Goal: Transaction & Acquisition: Purchase product/service

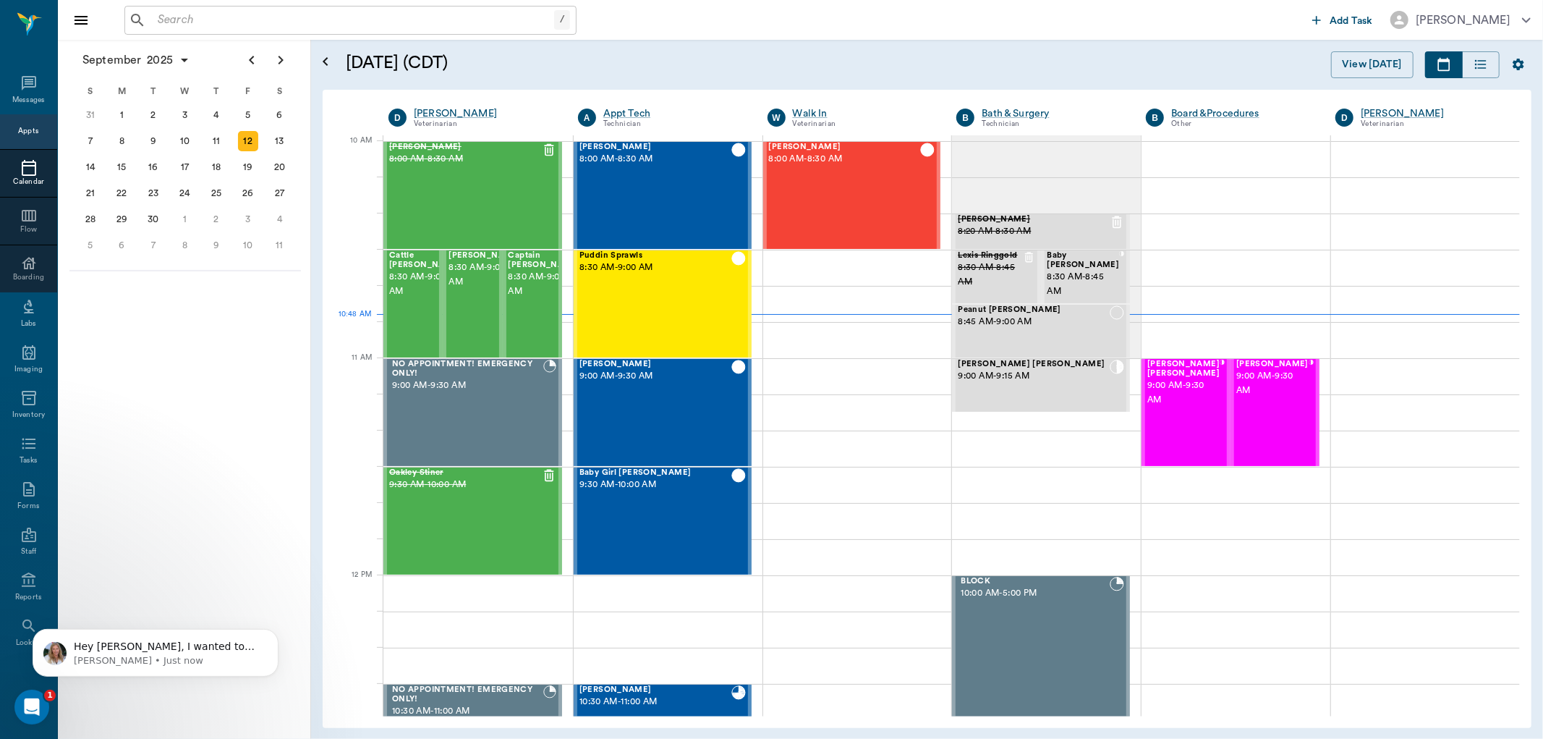
scroll to position [435, 0]
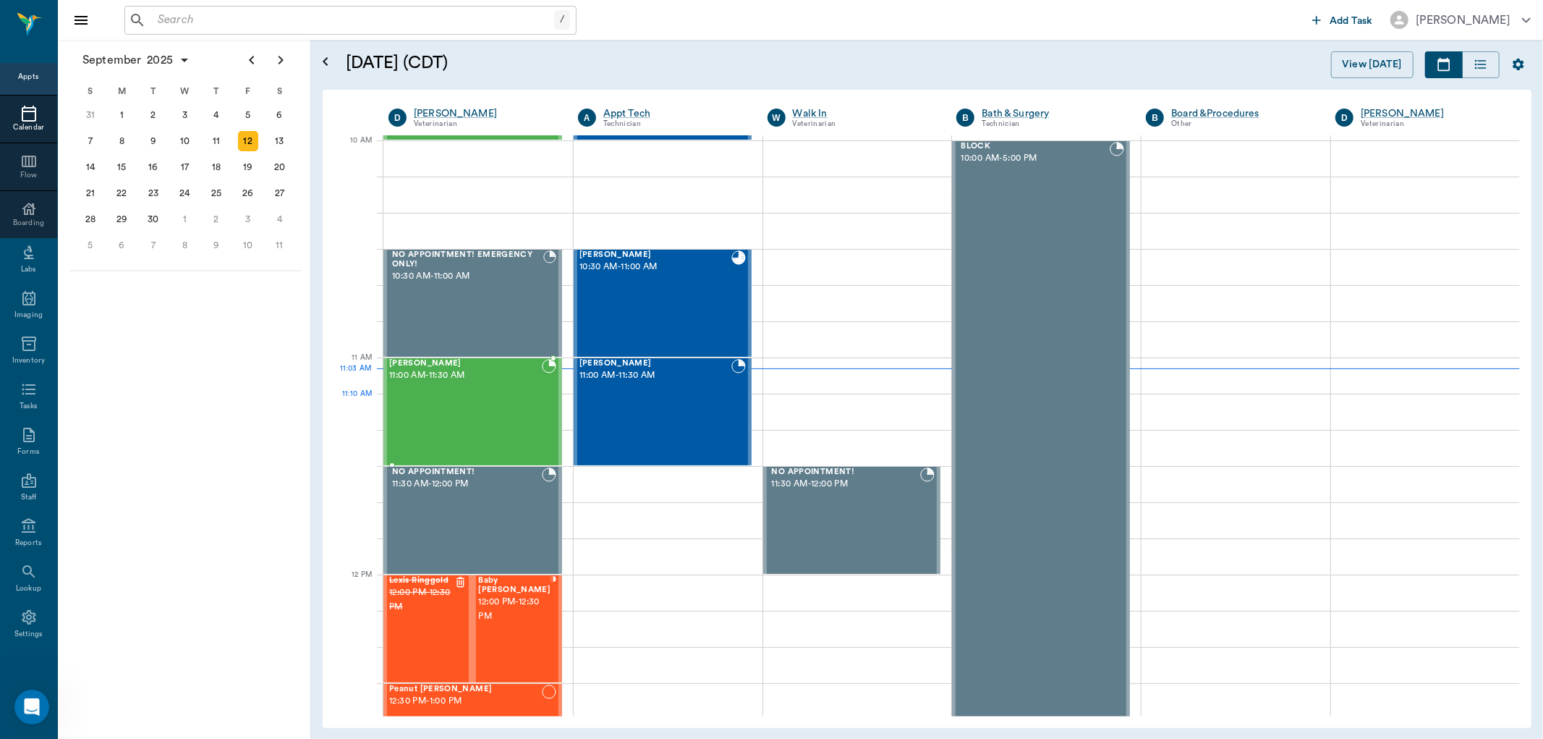
click at [451, 403] on div "[PERSON_NAME] 11:00 AM - 11:30 AM" at bounding box center [465, 412] width 153 height 106
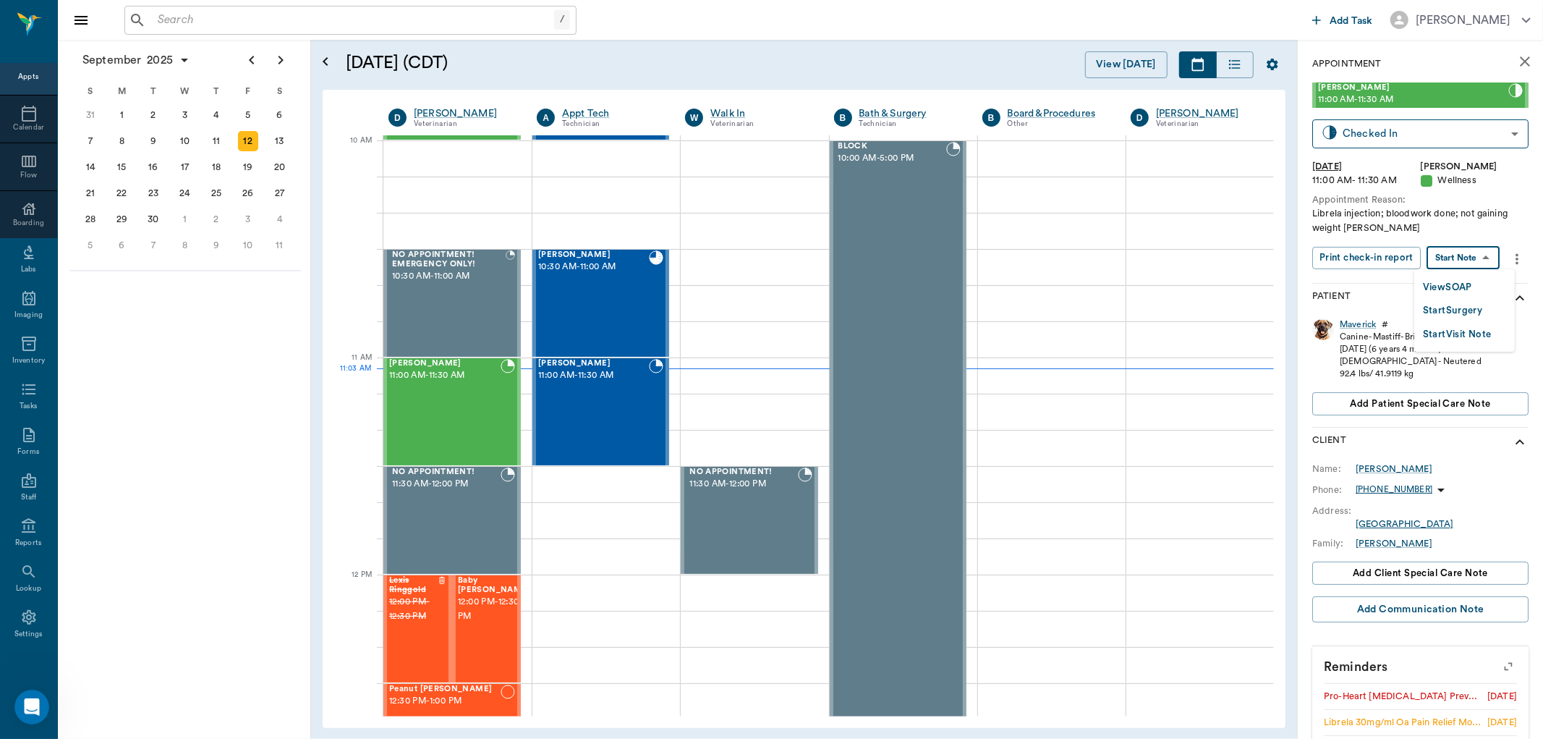
click at [1474, 257] on body "/ ​ Add Task [PERSON_NAME] Nectar Messages Appts Calendar Flow Boarding Labs Im…" at bounding box center [771, 369] width 1543 height 739
click at [1447, 284] on button "View SOAP" at bounding box center [1447, 287] width 49 height 17
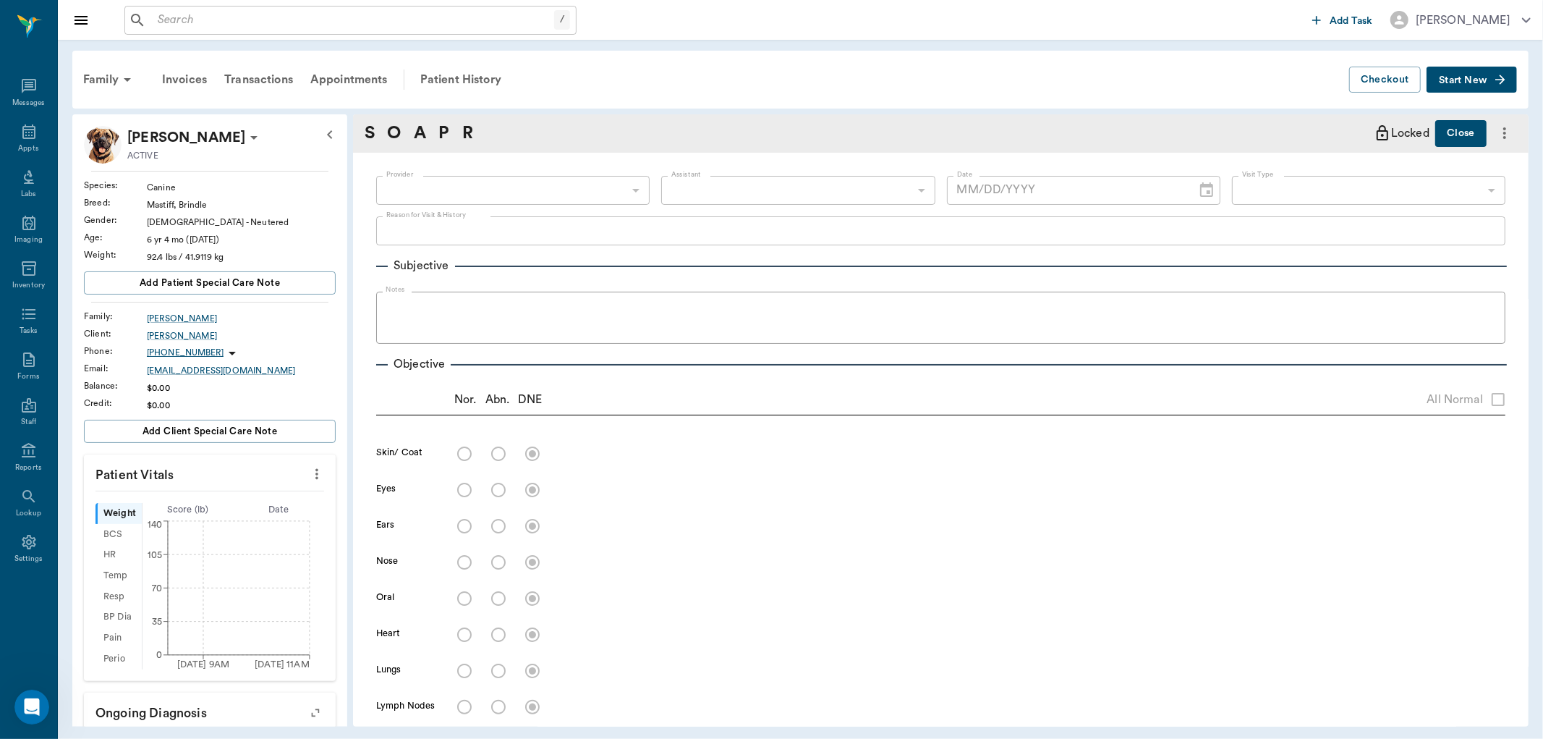
type input "63ec2f075fda476ae8351a4d"
type input "642ef10e332a41444de2bad1"
type input "65d2be4f46e3a538d89b8c14"
type textarea "Librela injection; bloodwork done; not gaining weight [PERSON_NAME]"
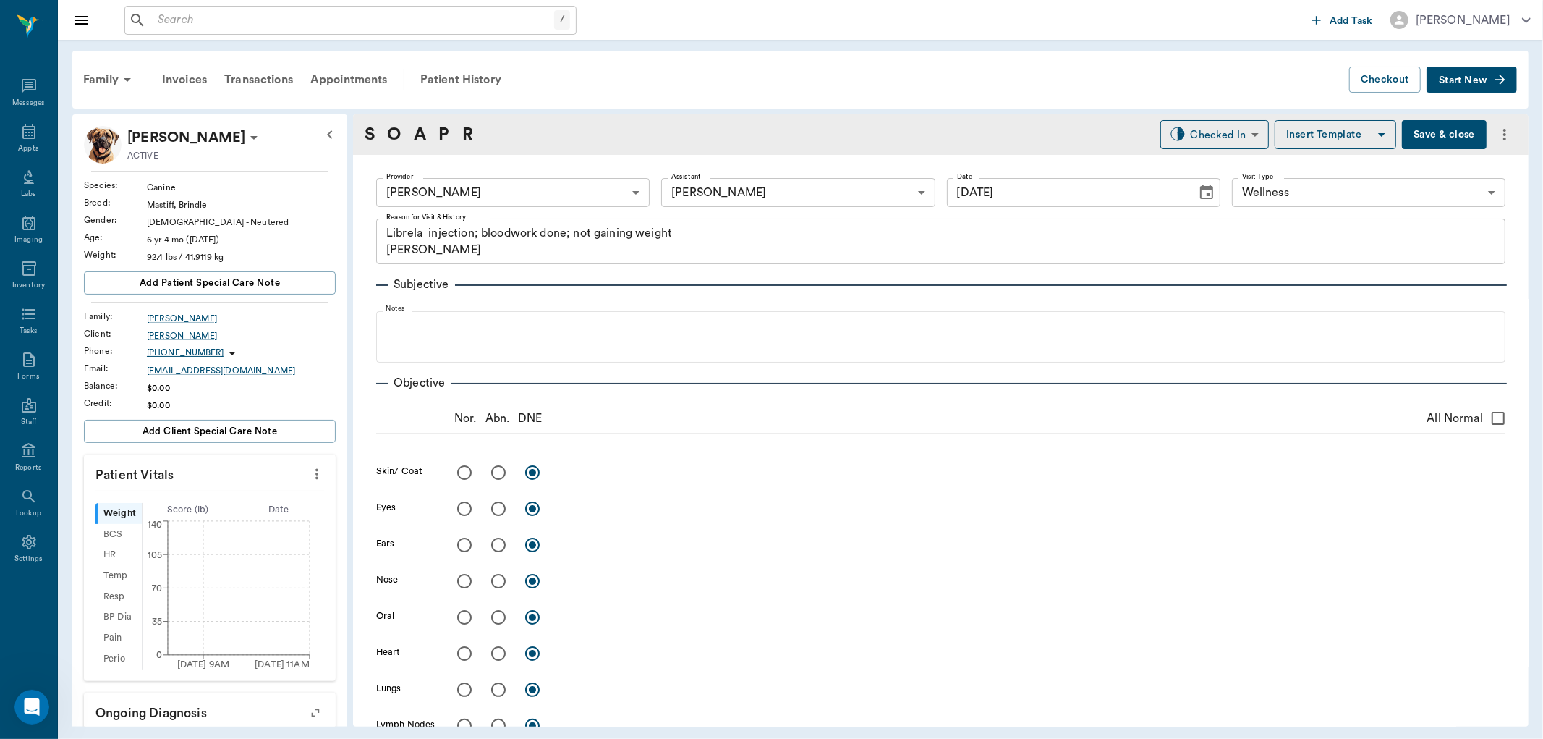
type input "[DATE]"
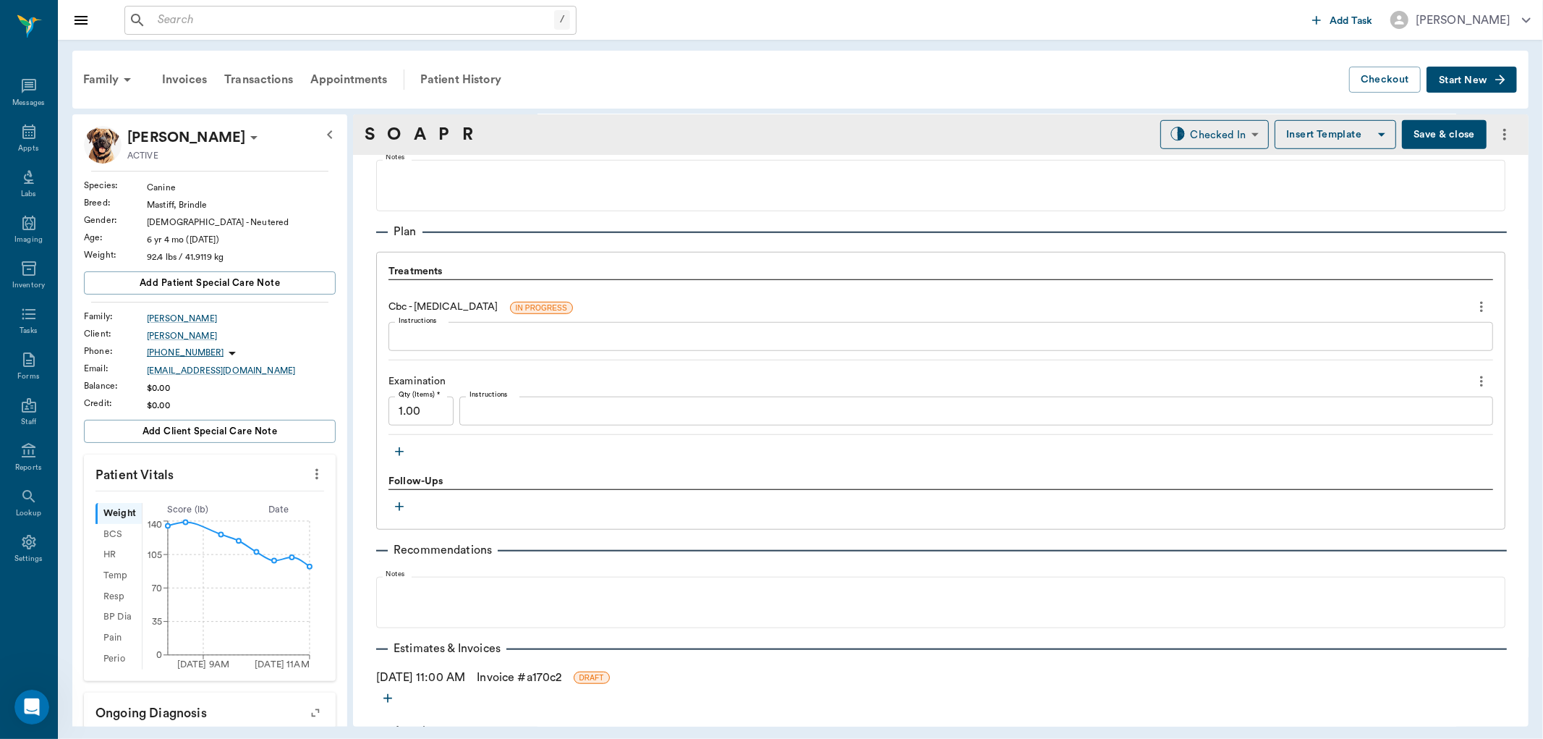
scroll to position [980, 0]
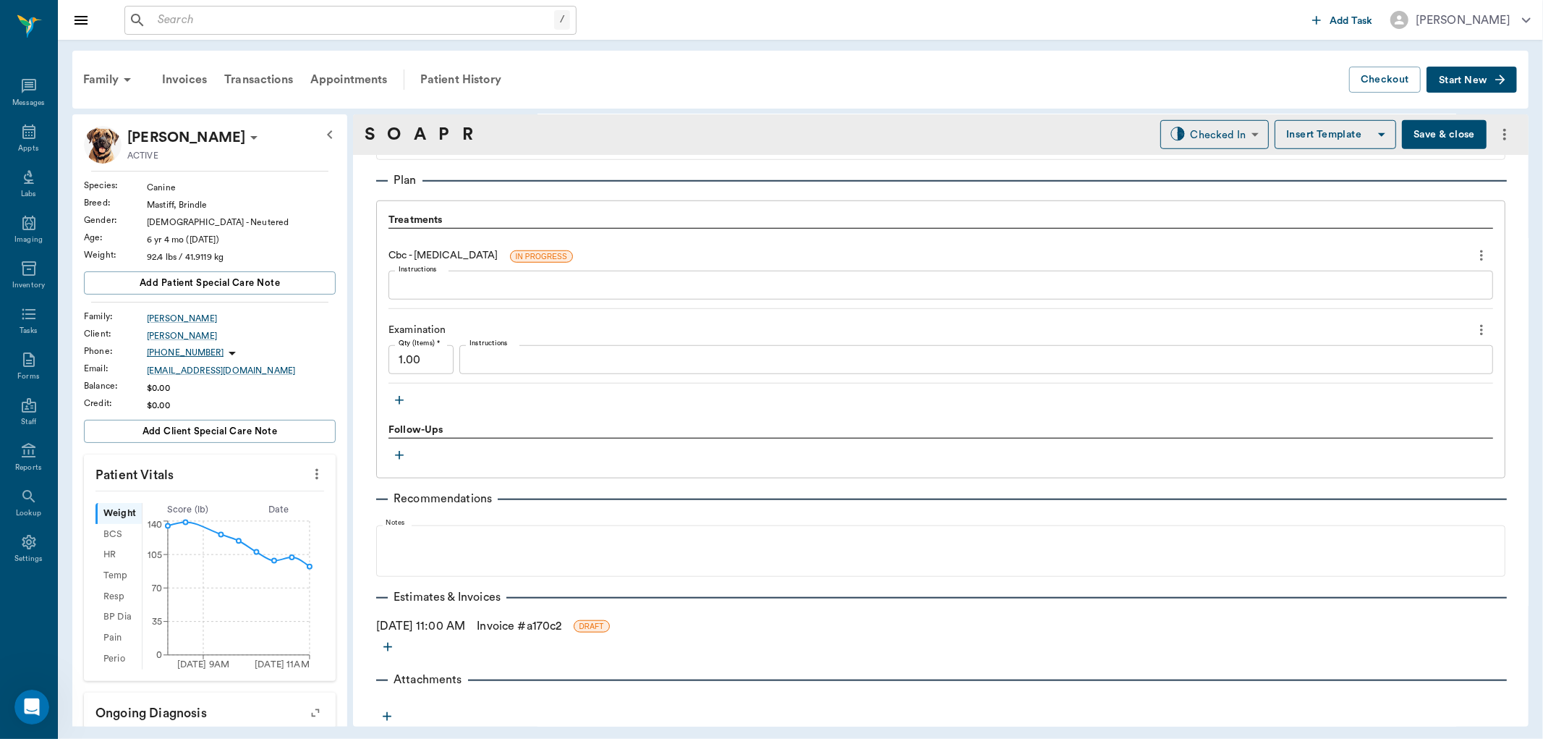
click at [402, 398] on icon "button" at bounding box center [399, 400] width 14 height 14
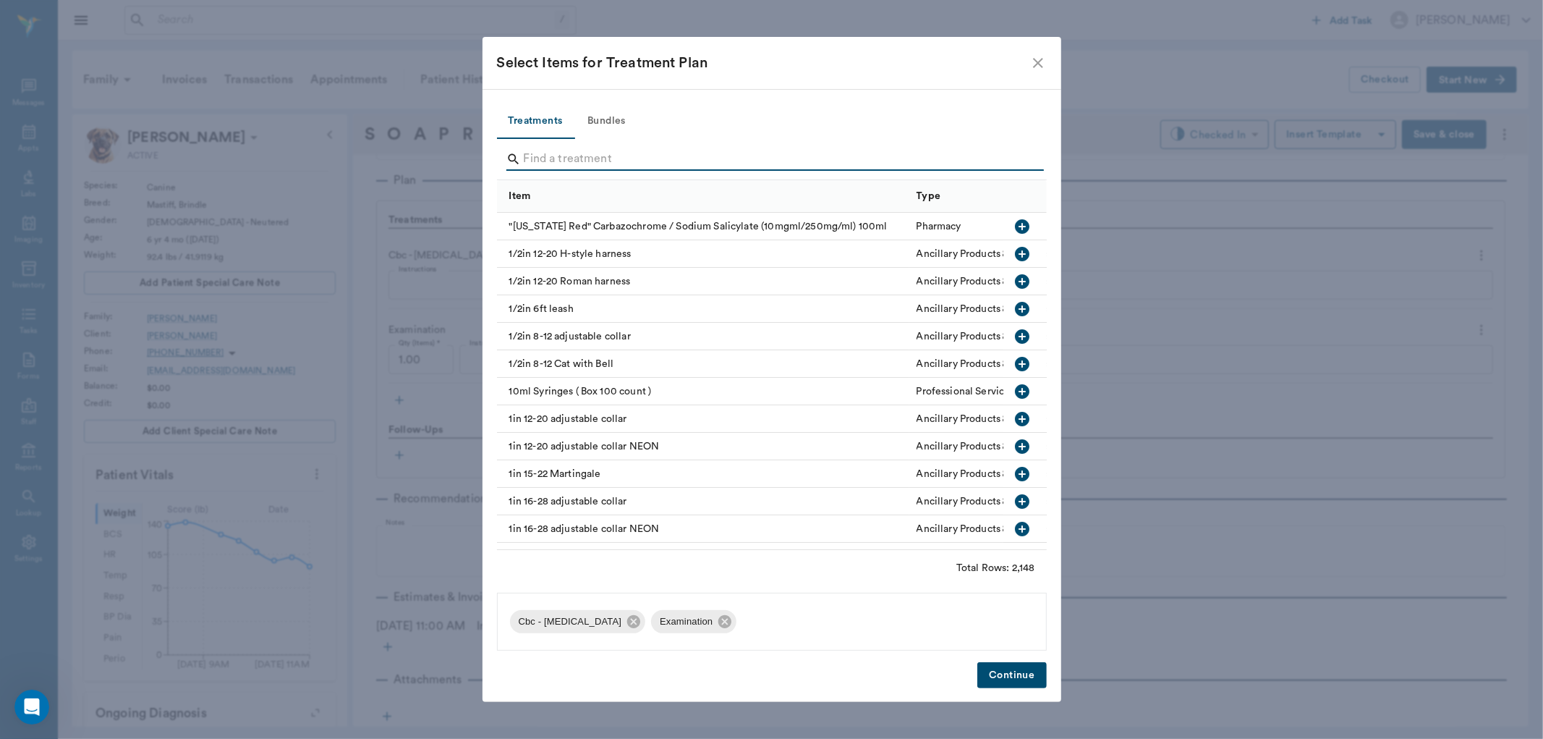
click at [586, 152] on input "Search" at bounding box center [773, 159] width 498 height 23
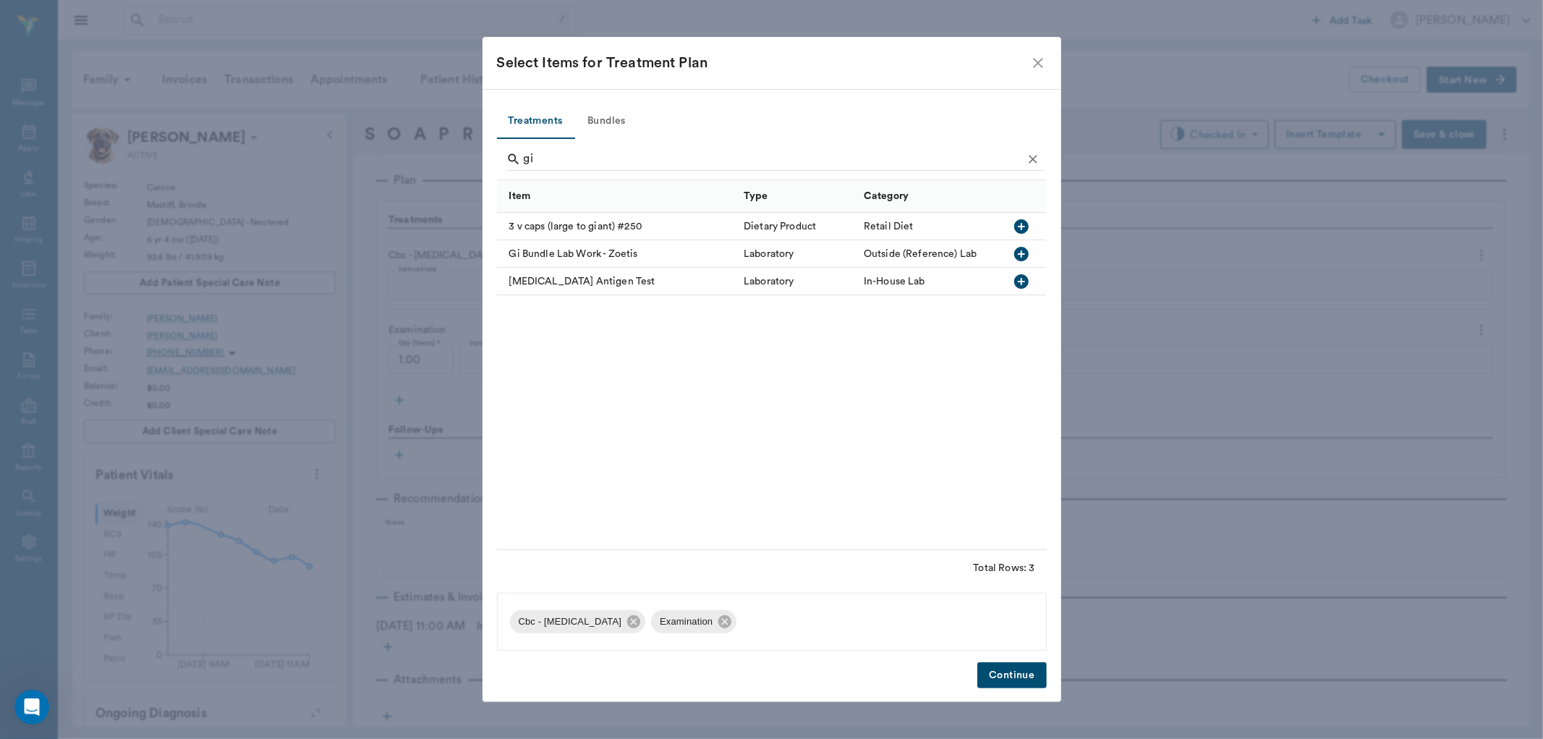
click at [1022, 255] on icon "button" at bounding box center [1021, 253] width 17 height 17
click at [733, 620] on icon at bounding box center [725, 622] width 16 height 16
click at [588, 156] on input "gi" at bounding box center [773, 159] width 498 height 23
type input "g"
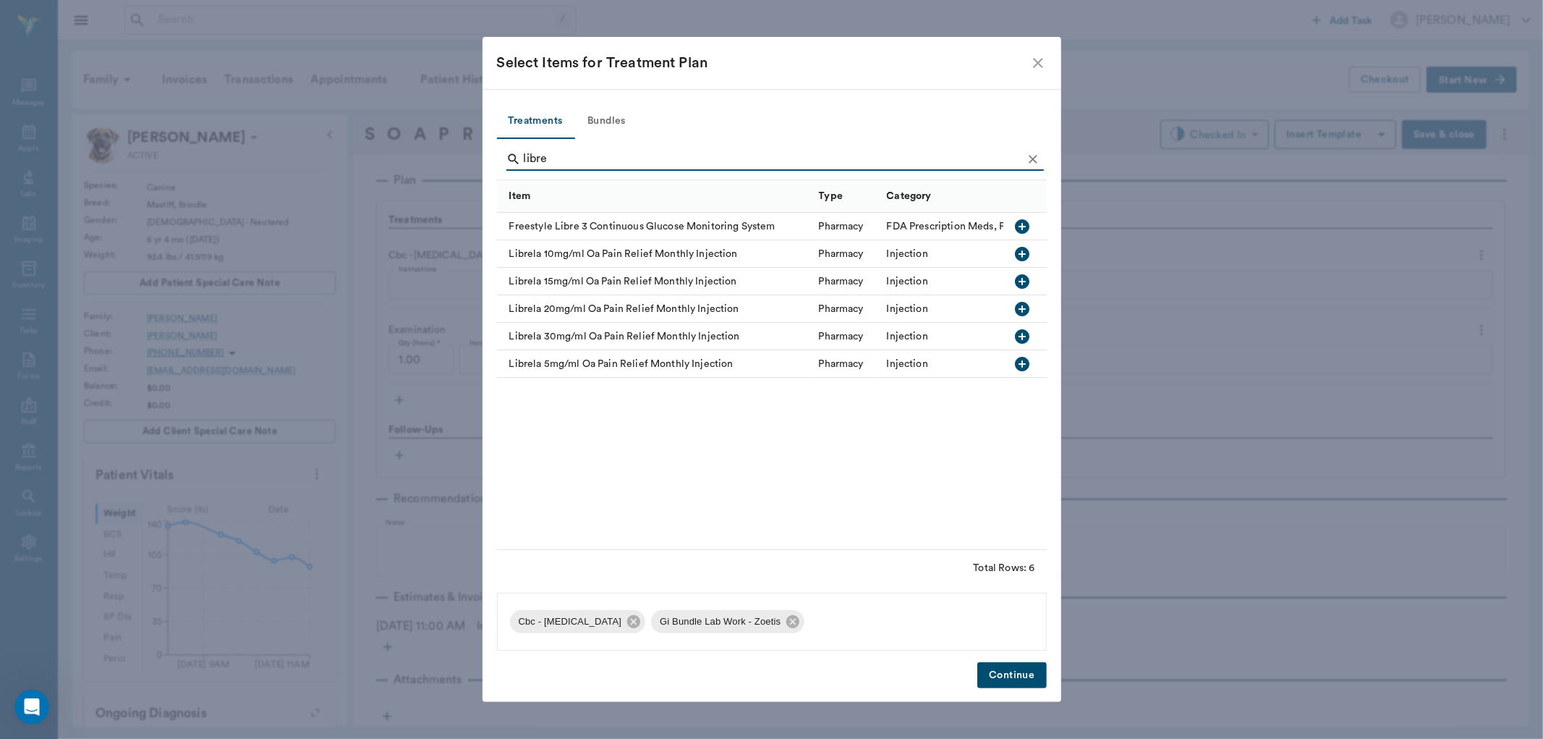
type input "libre"
click at [1026, 334] on icon "button" at bounding box center [1022, 336] width 14 height 14
click at [1027, 669] on button "Continue" at bounding box center [1011, 675] width 69 height 27
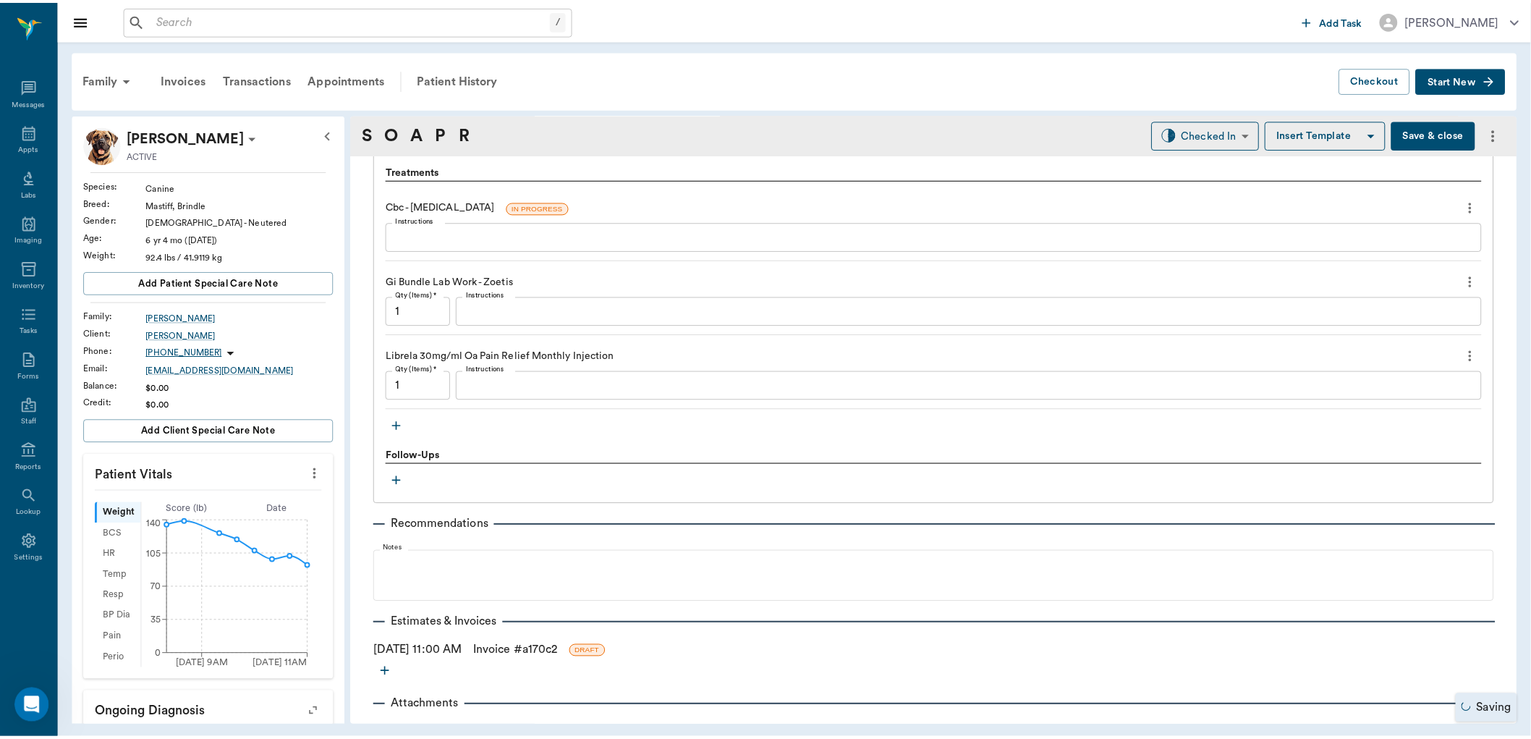
scroll to position [1054, 0]
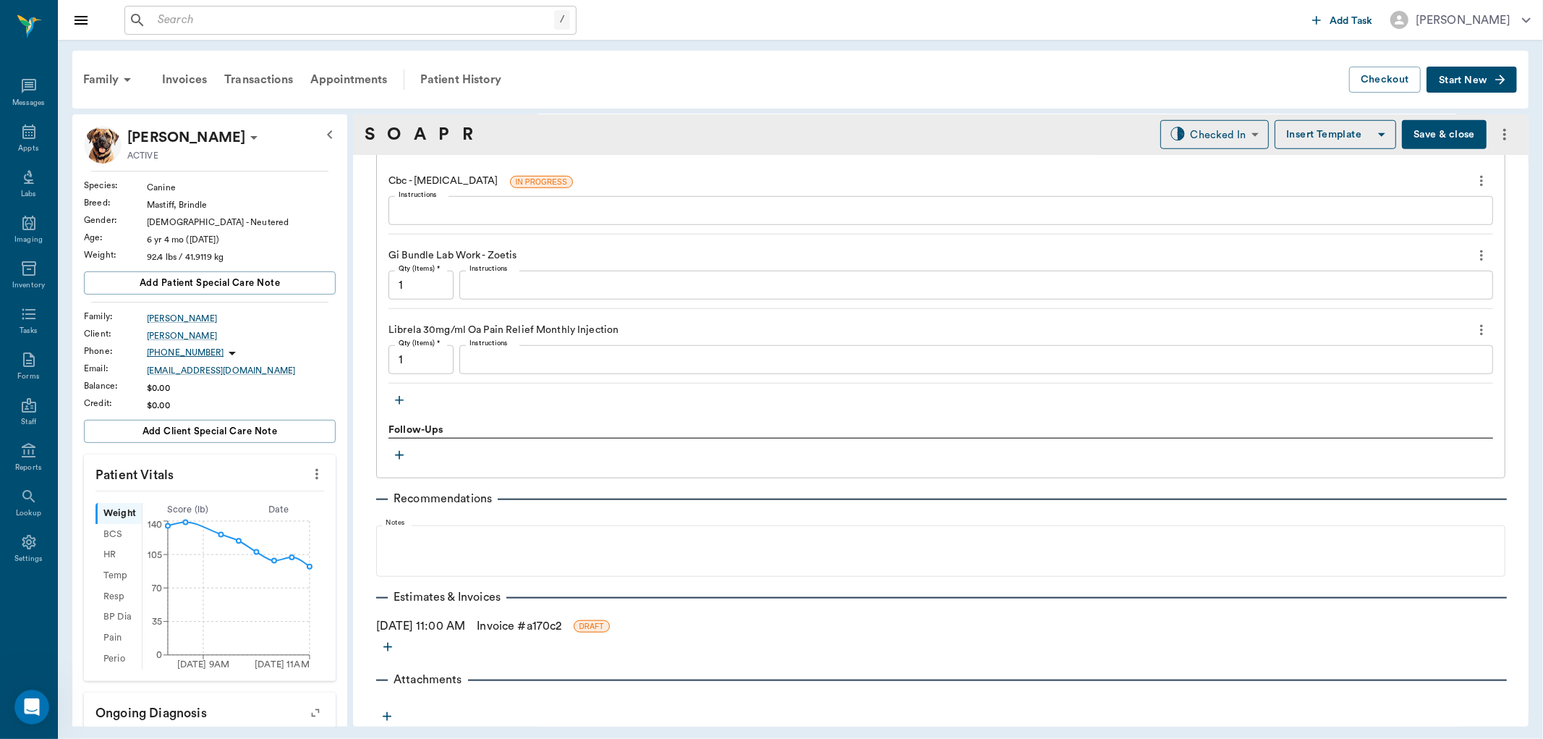
click at [516, 623] on link "Invoice # a170c2" at bounding box center [519, 625] width 85 height 17
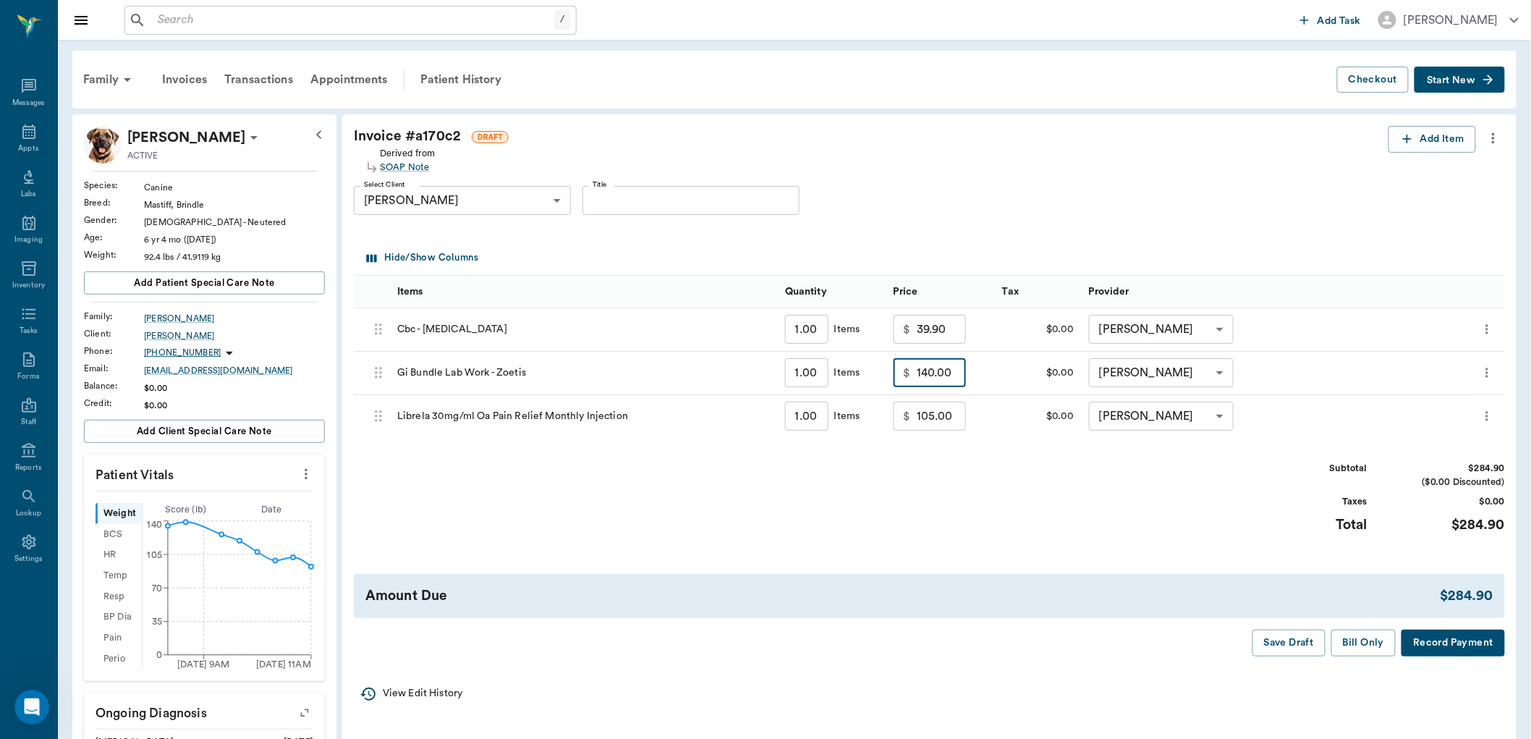
click at [950, 379] on input "140.00" at bounding box center [941, 372] width 49 height 29
type input "100.00"
click at [997, 536] on div "Subtotal $244.90 ($0.00 Discounted) Taxes $0.00 Total $244.90" at bounding box center [929, 506] width 1151 height 89
click at [1360, 642] on button "Bill Only" at bounding box center [1363, 642] width 65 height 27
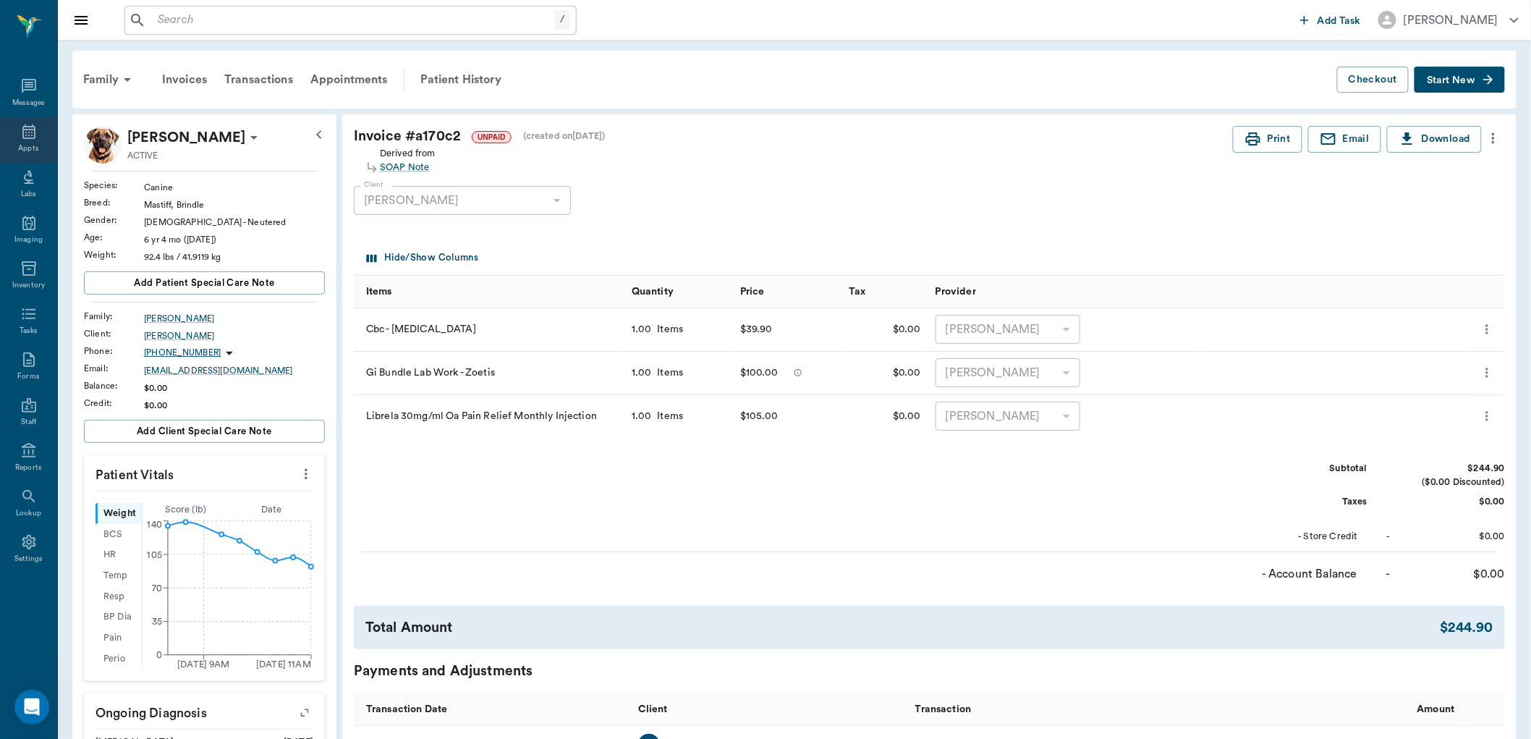
click at [38, 141] on div "Appts" at bounding box center [28, 140] width 57 height 46
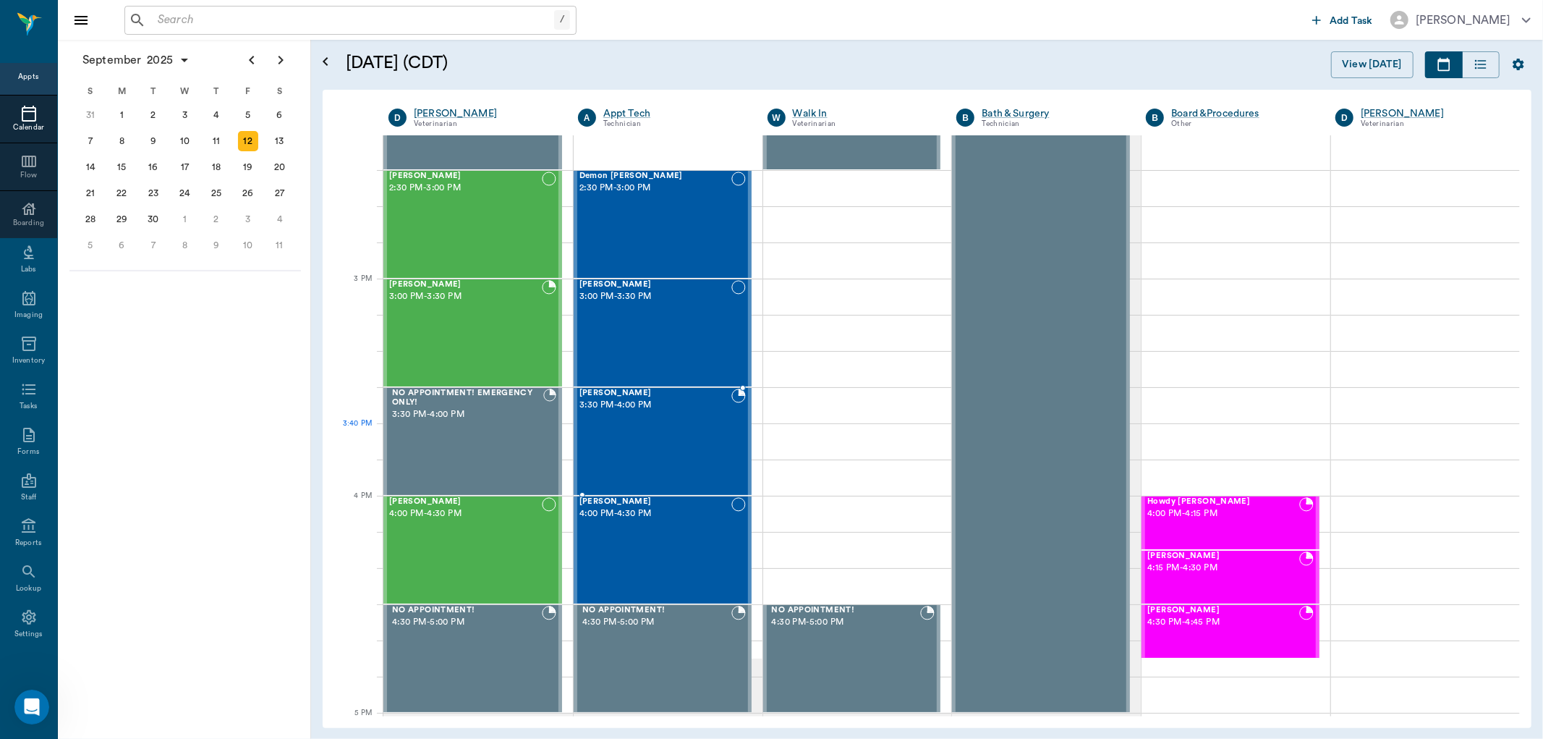
scroll to position [1286, 0]
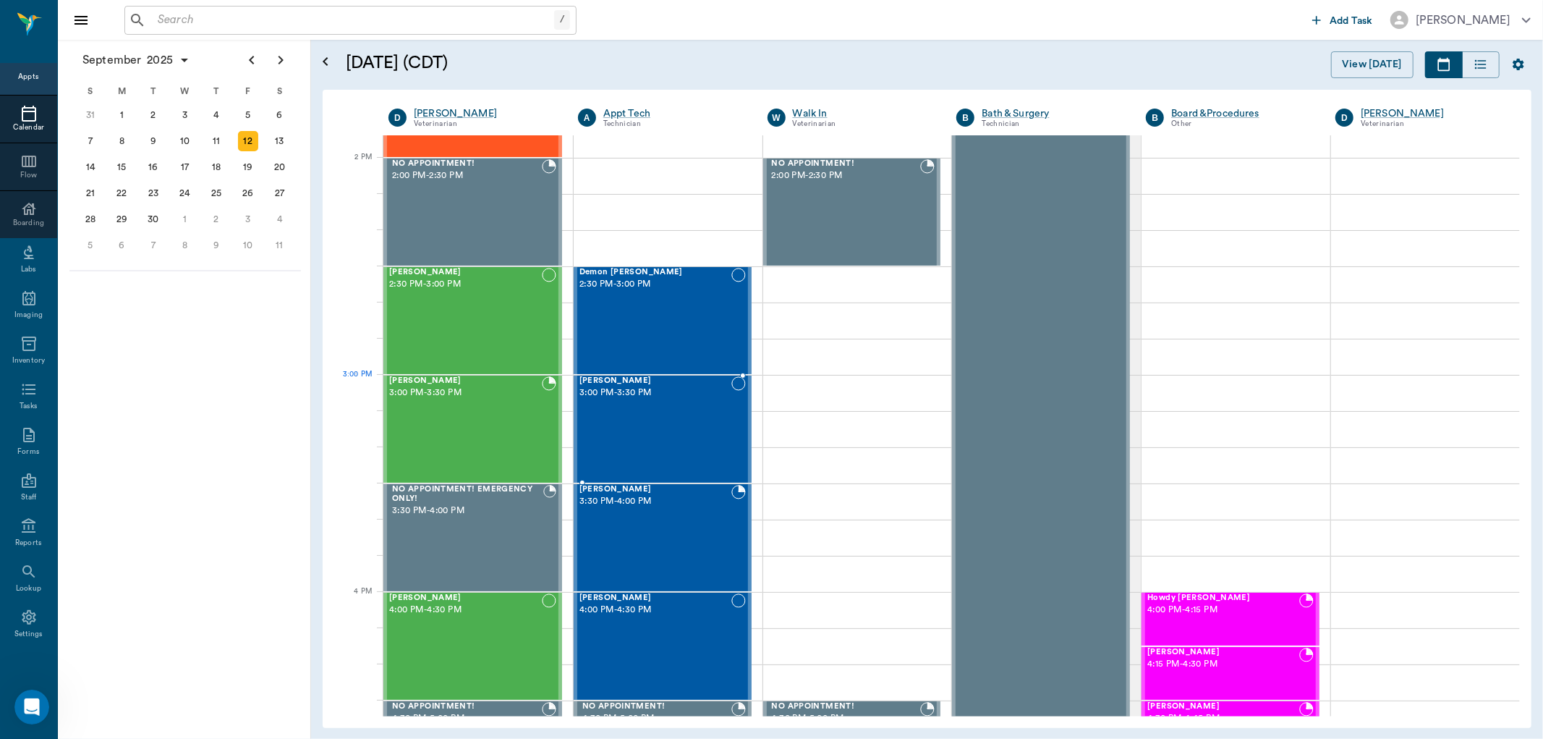
click at [633, 405] on div "[PERSON_NAME] 3:00 PM - 3:30 PM" at bounding box center [656, 429] width 152 height 106
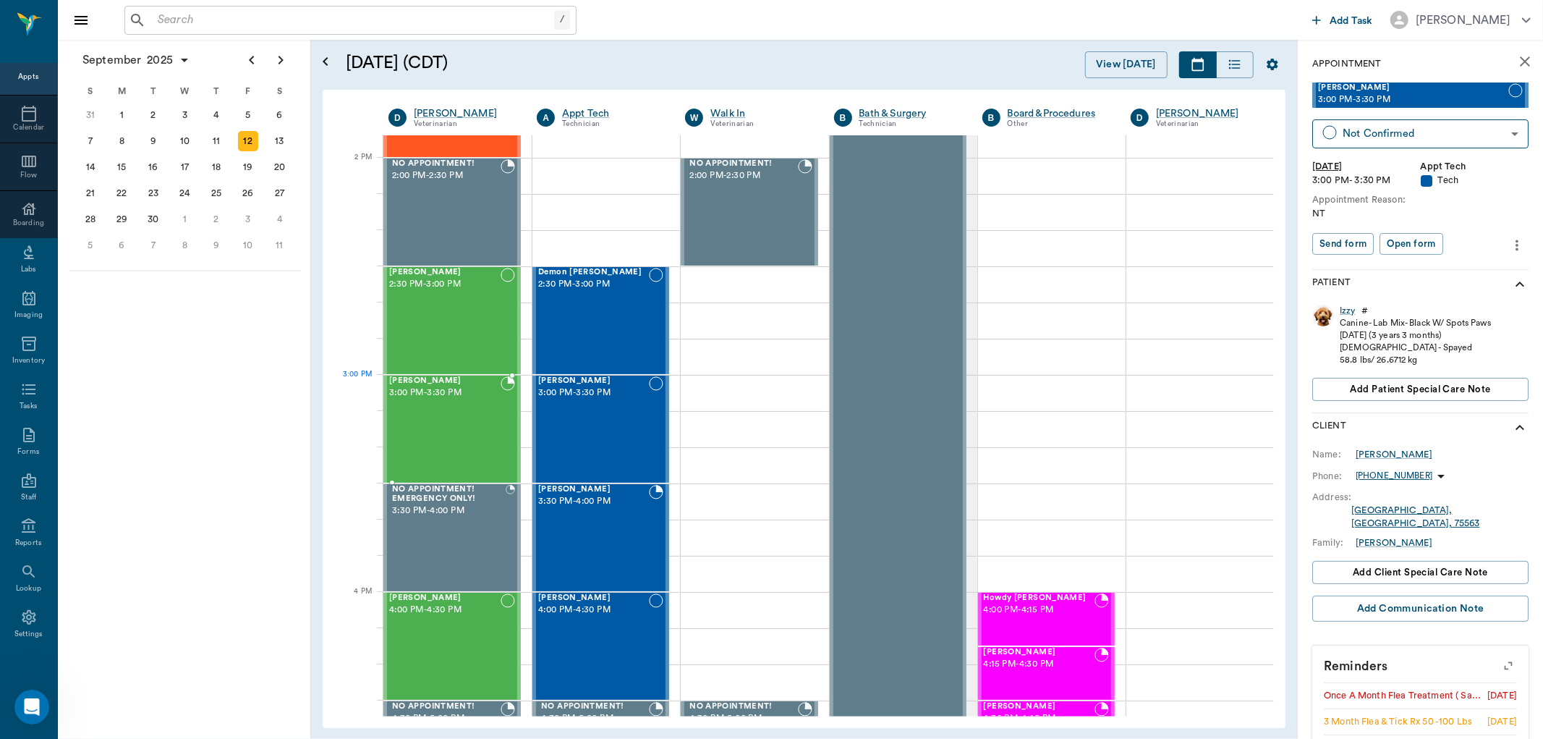
click at [480, 404] on div "[PERSON_NAME] 3:00 PM - 3:30 PM" at bounding box center [444, 429] width 111 height 106
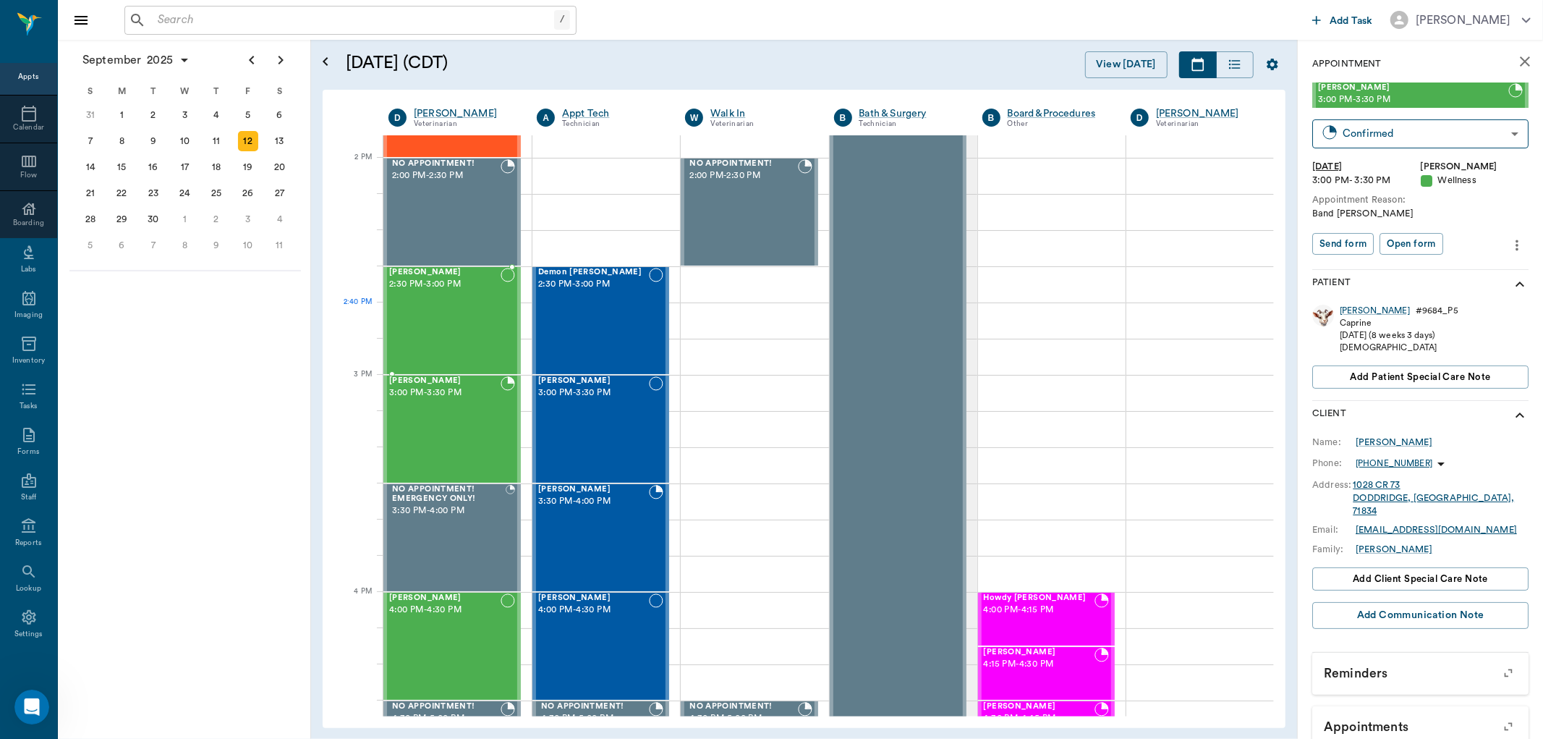
click at [485, 320] on div "[PERSON_NAME] 2:30 PM - 3:00 PM" at bounding box center [444, 321] width 111 height 106
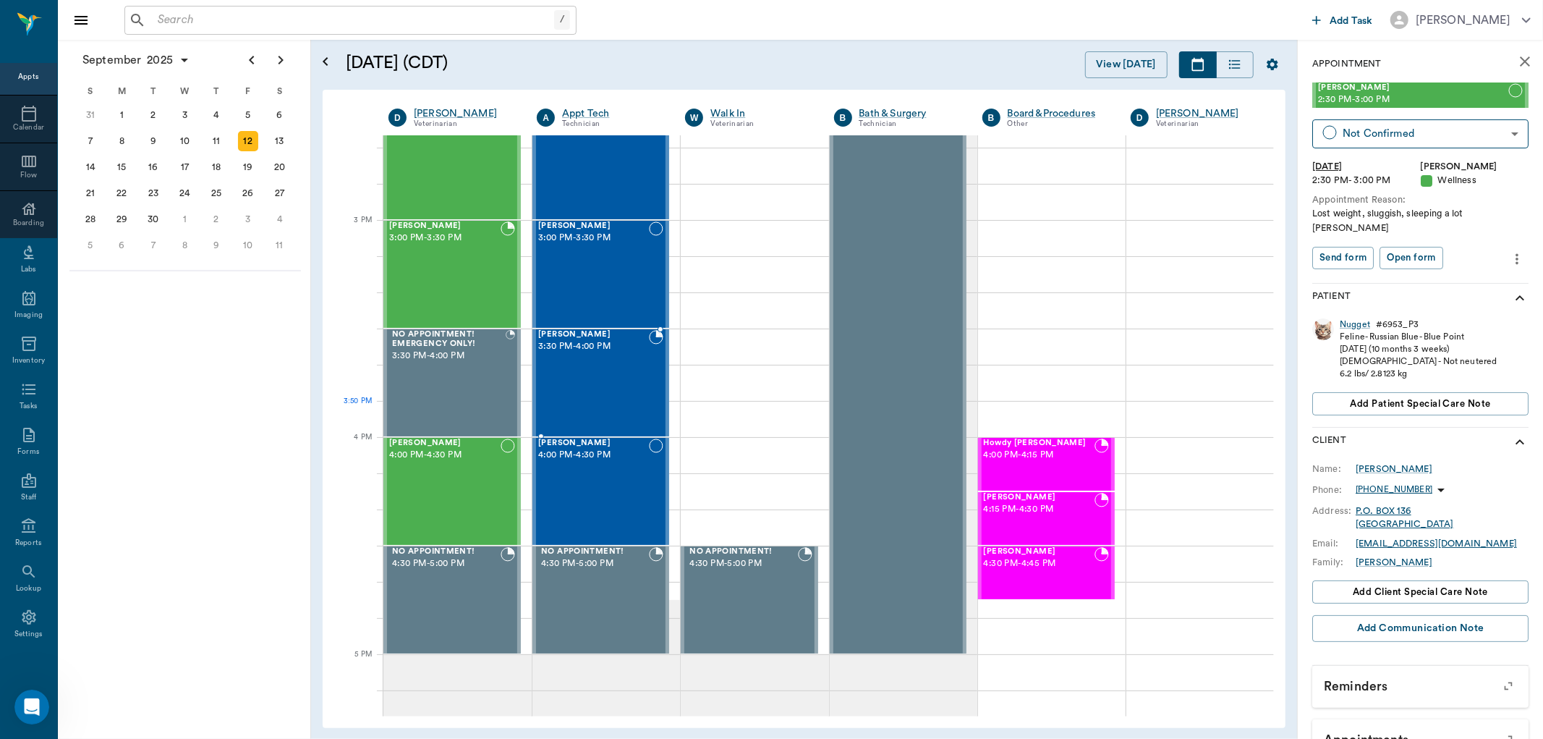
scroll to position [1447, 0]
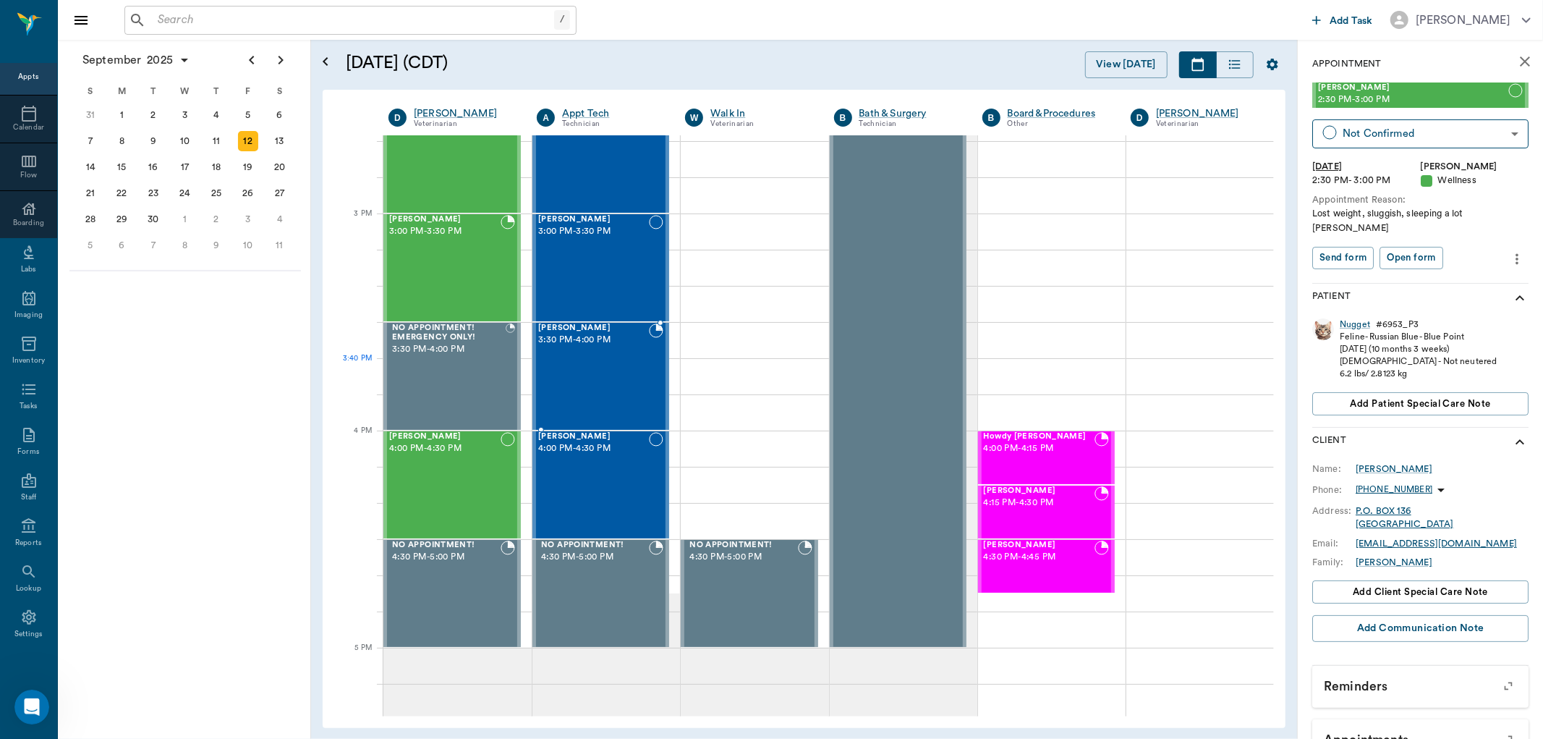
click at [601, 368] on div "[PERSON_NAME] 3:30 PM - 4:00 PM" at bounding box center [593, 376] width 111 height 106
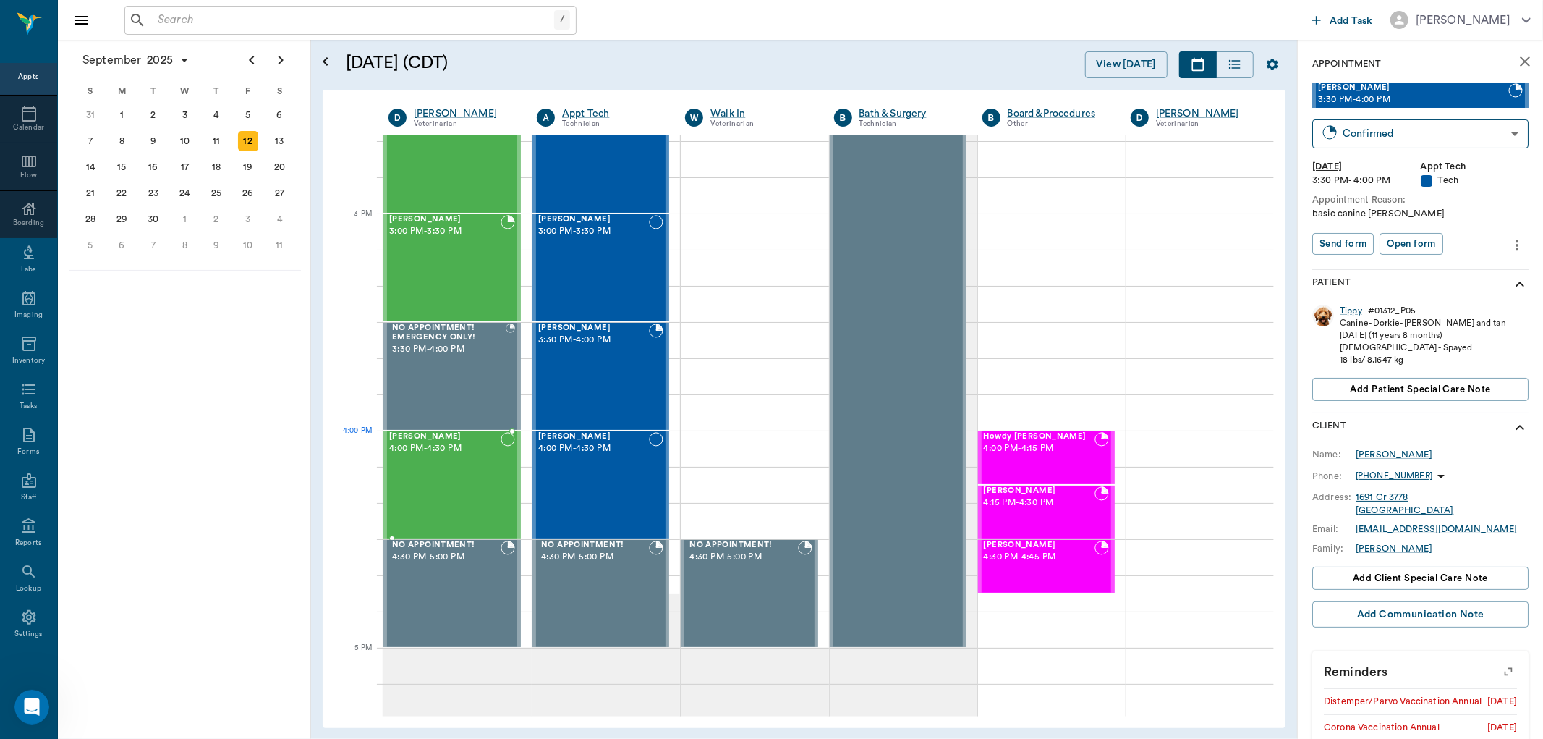
click at [464, 464] on div "Boagrius [PERSON_NAME] 4:00 PM - 4:30 PM" at bounding box center [444, 485] width 111 height 106
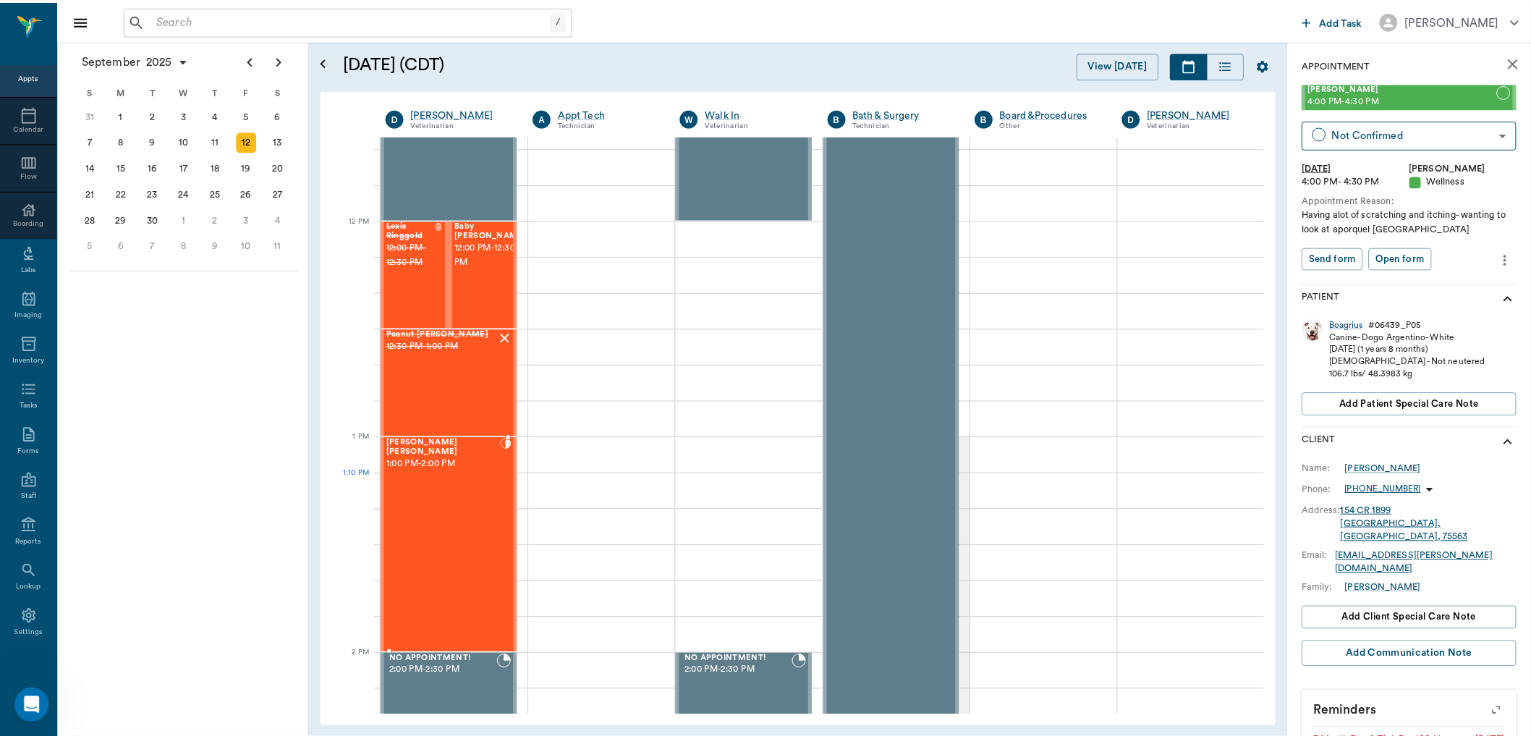
scroll to position [804, 0]
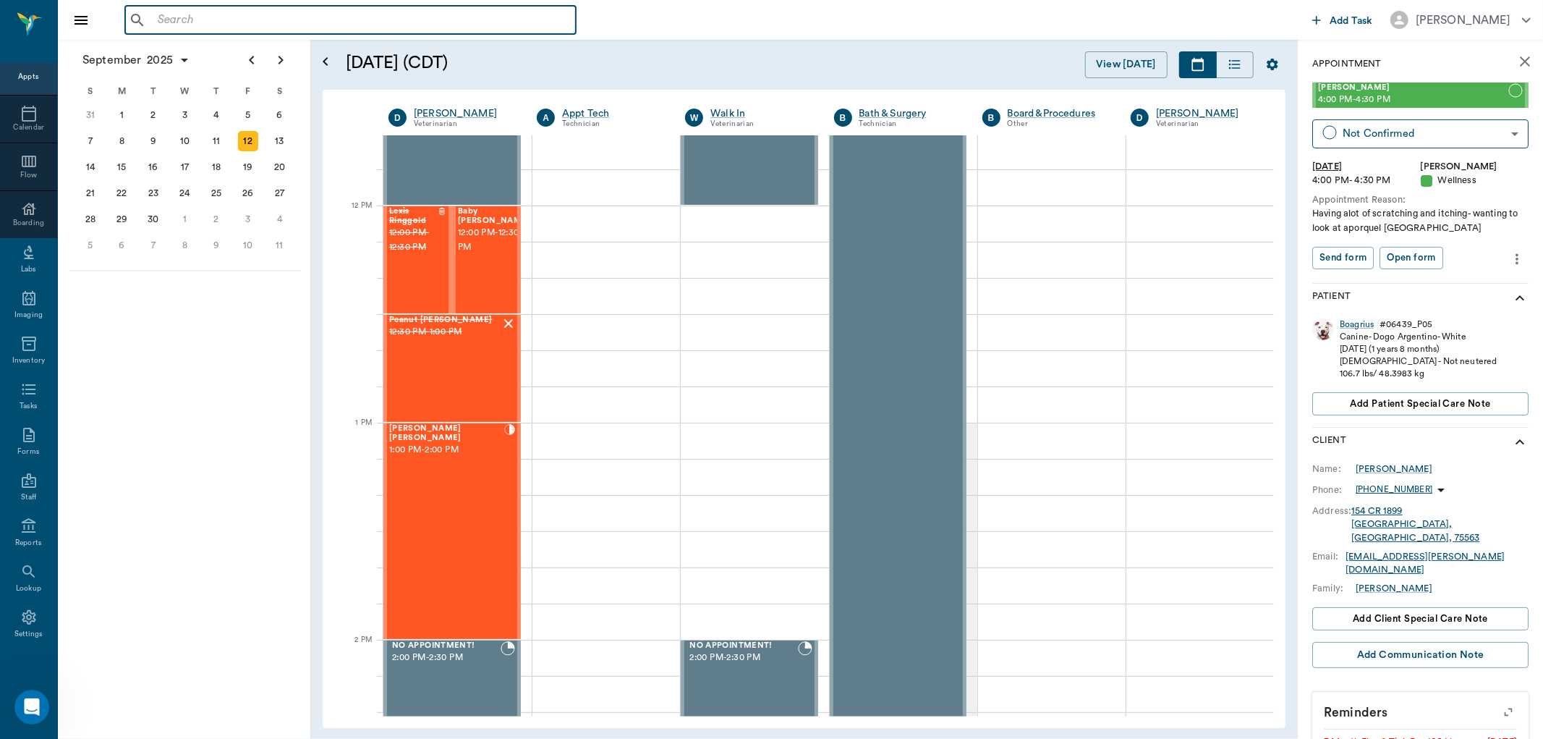
click at [244, 13] on input "text" at bounding box center [361, 20] width 418 height 20
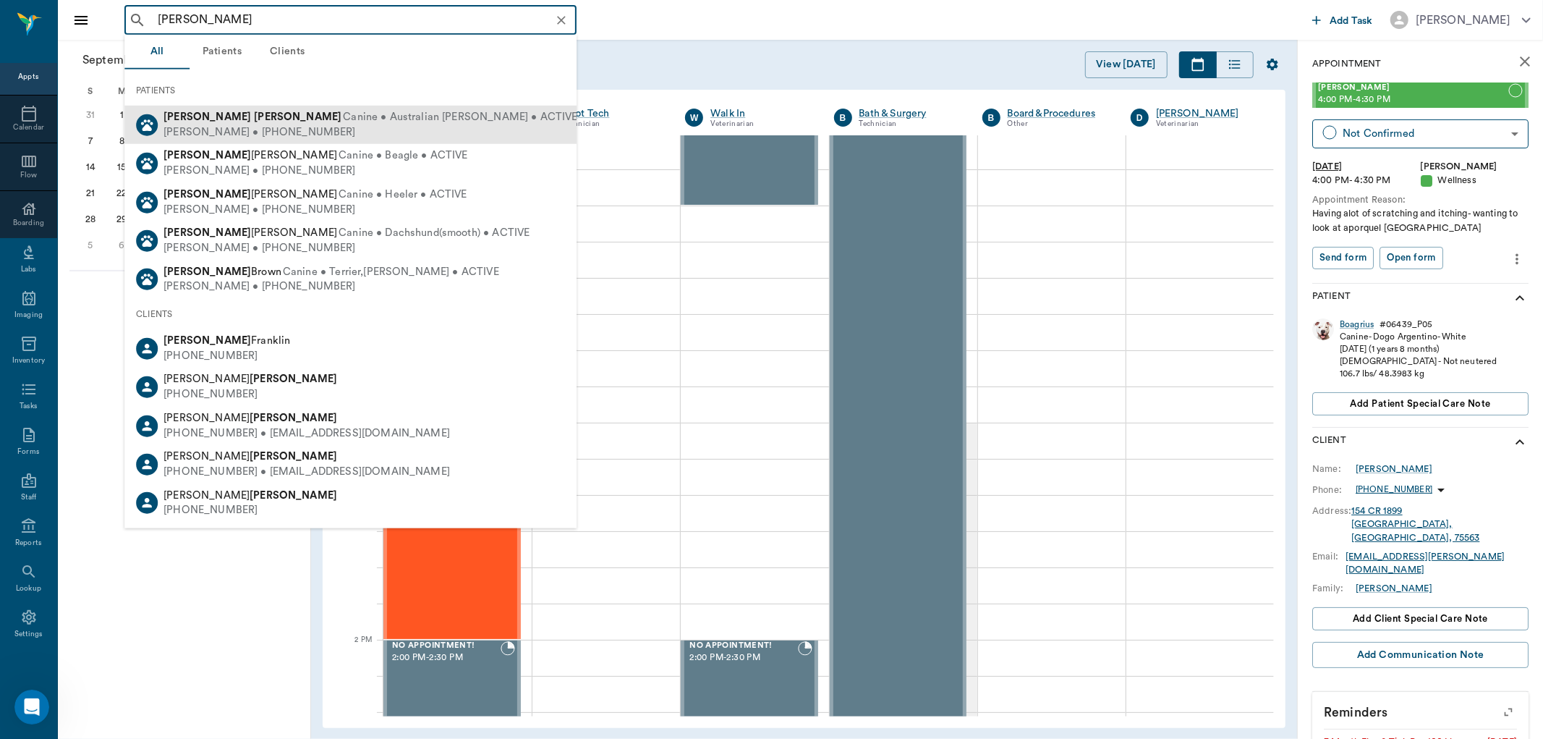
click at [250, 127] on div "[PERSON_NAME] • [PHONE_NUMBER]" at bounding box center [371, 131] width 414 height 15
type input "[PERSON_NAME]"
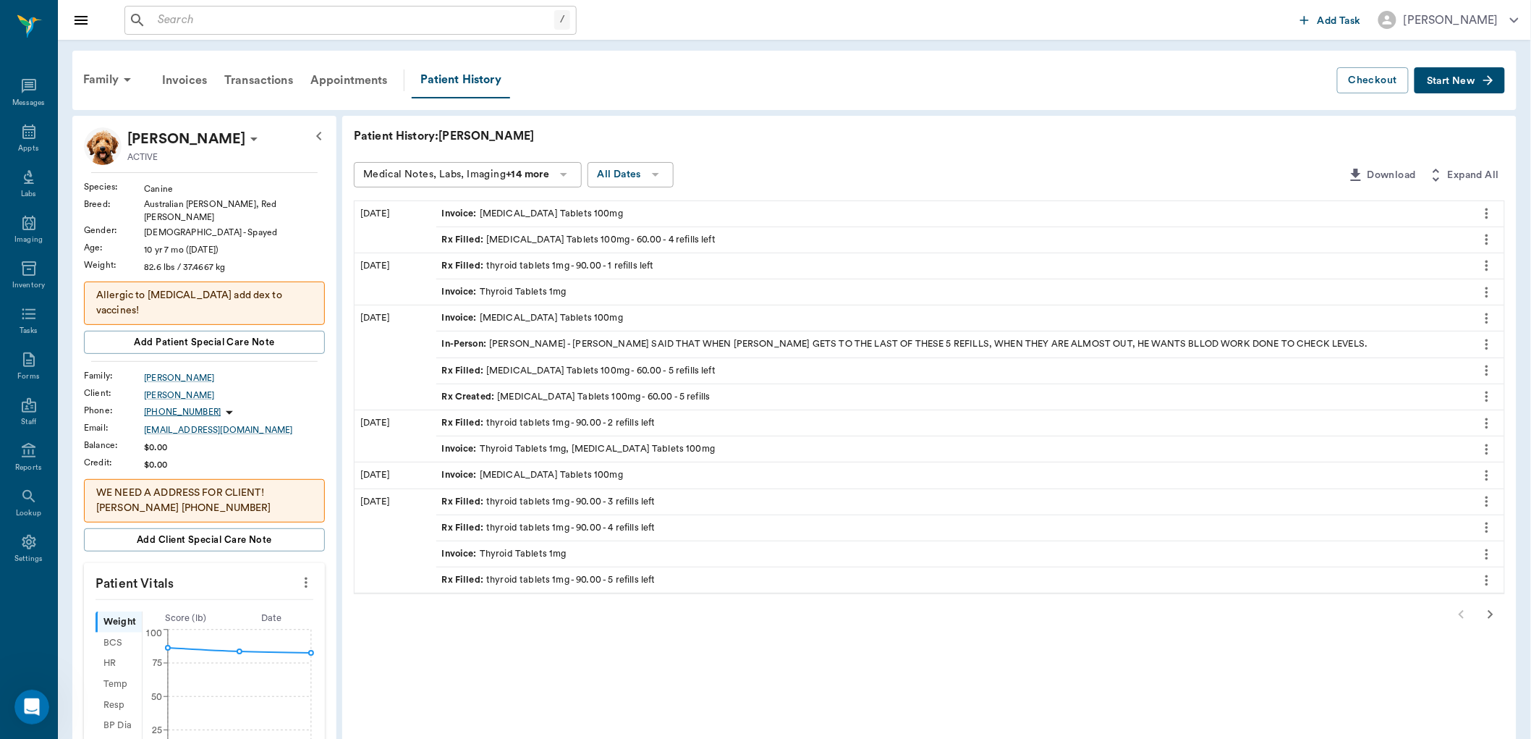
click at [500, 263] on div "Rx Filled : thyroid tablets 1mg - 90.00 - 1 refills left" at bounding box center [548, 266] width 212 height 14
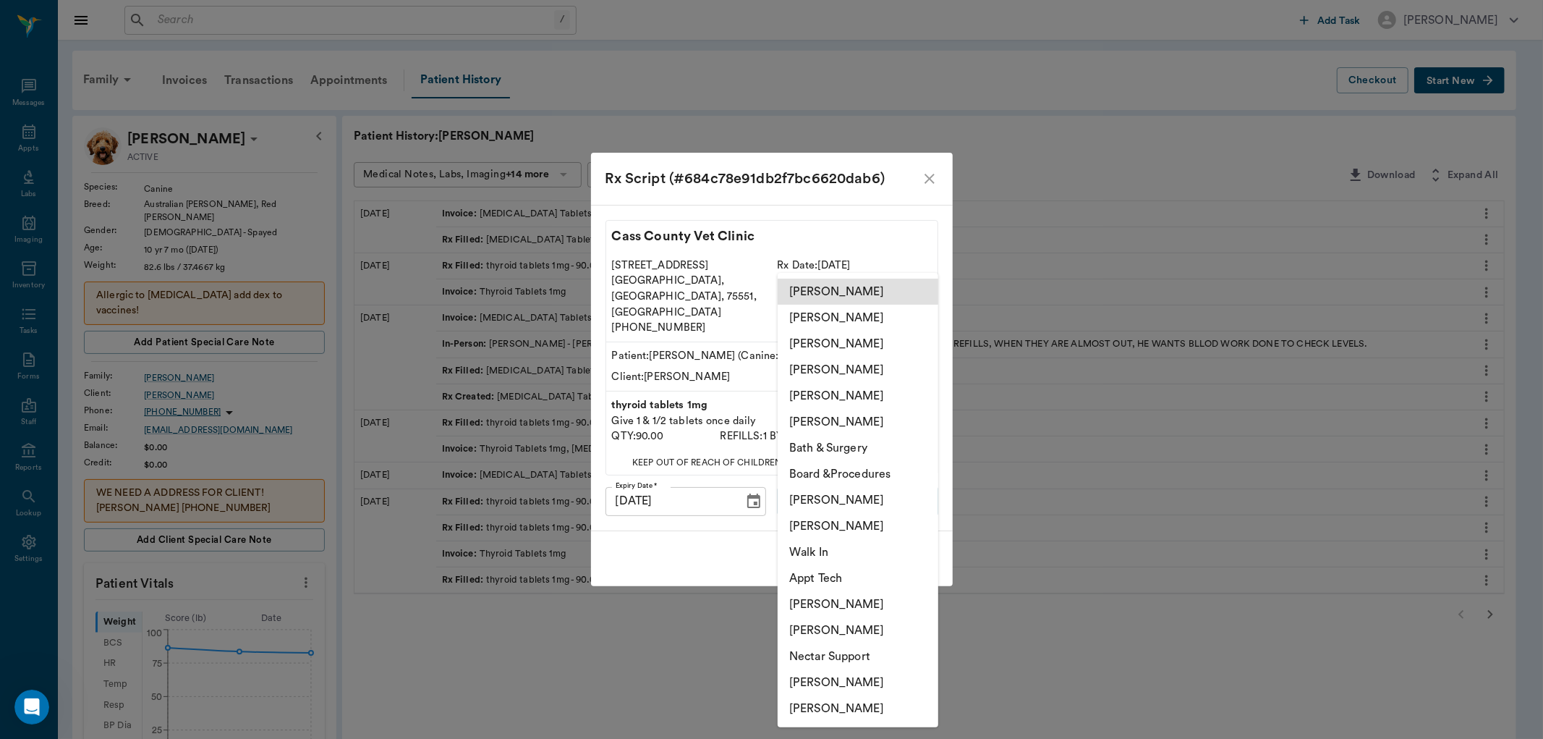
click at [862, 486] on body "/ ​ Add Task [PERSON_NAME] Nectar Messages Appts Labs Imaging Inventory Tasks F…" at bounding box center [771, 580] width 1543 height 1161
click at [833, 503] on li "[PERSON_NAME]" at bounding box center [858, 500] width 161 height 26
type input "63ec2ede52e12b0ba117d0d7"
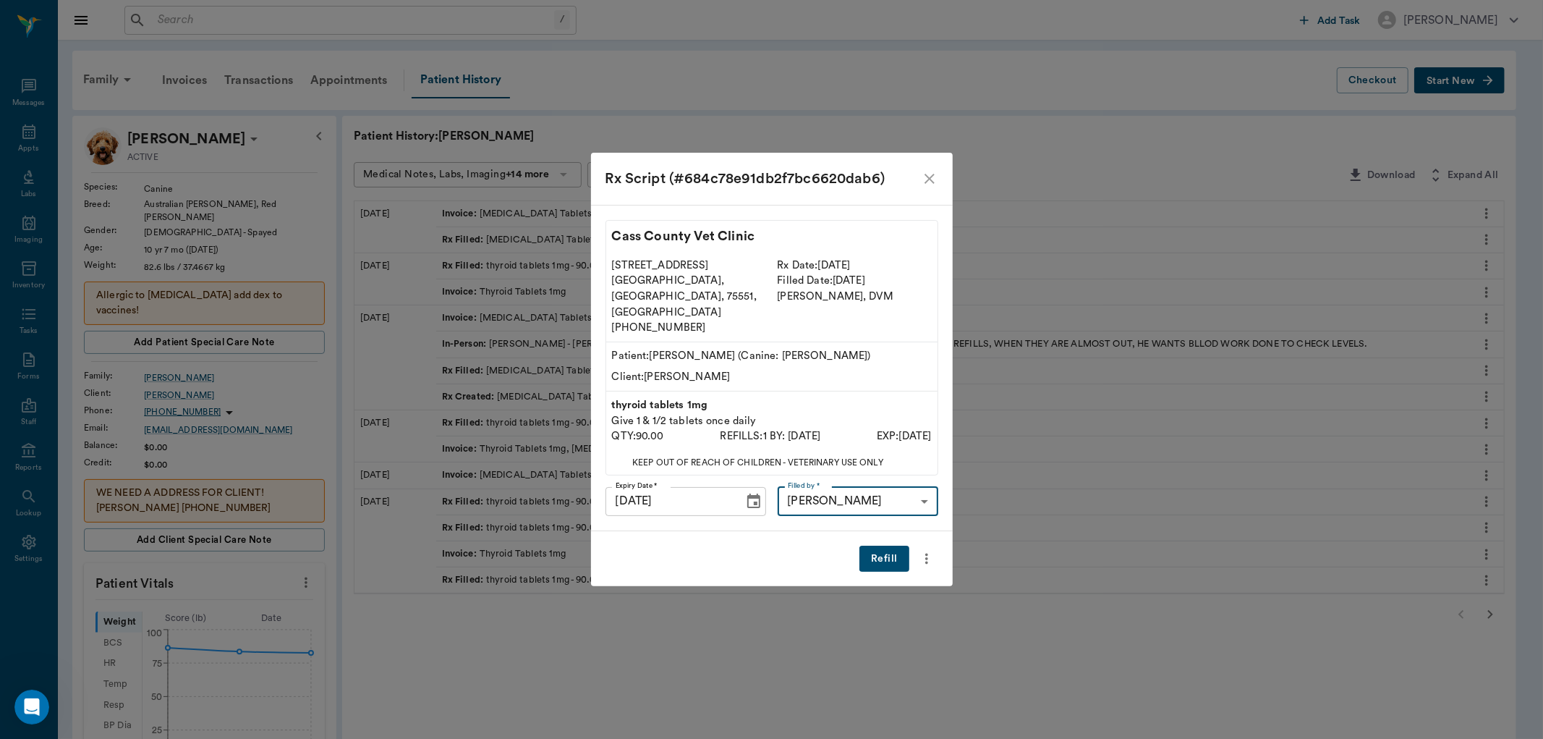
click at [887, 546] on button "Refill" at bounding box center [884, 559] width 49 height 27
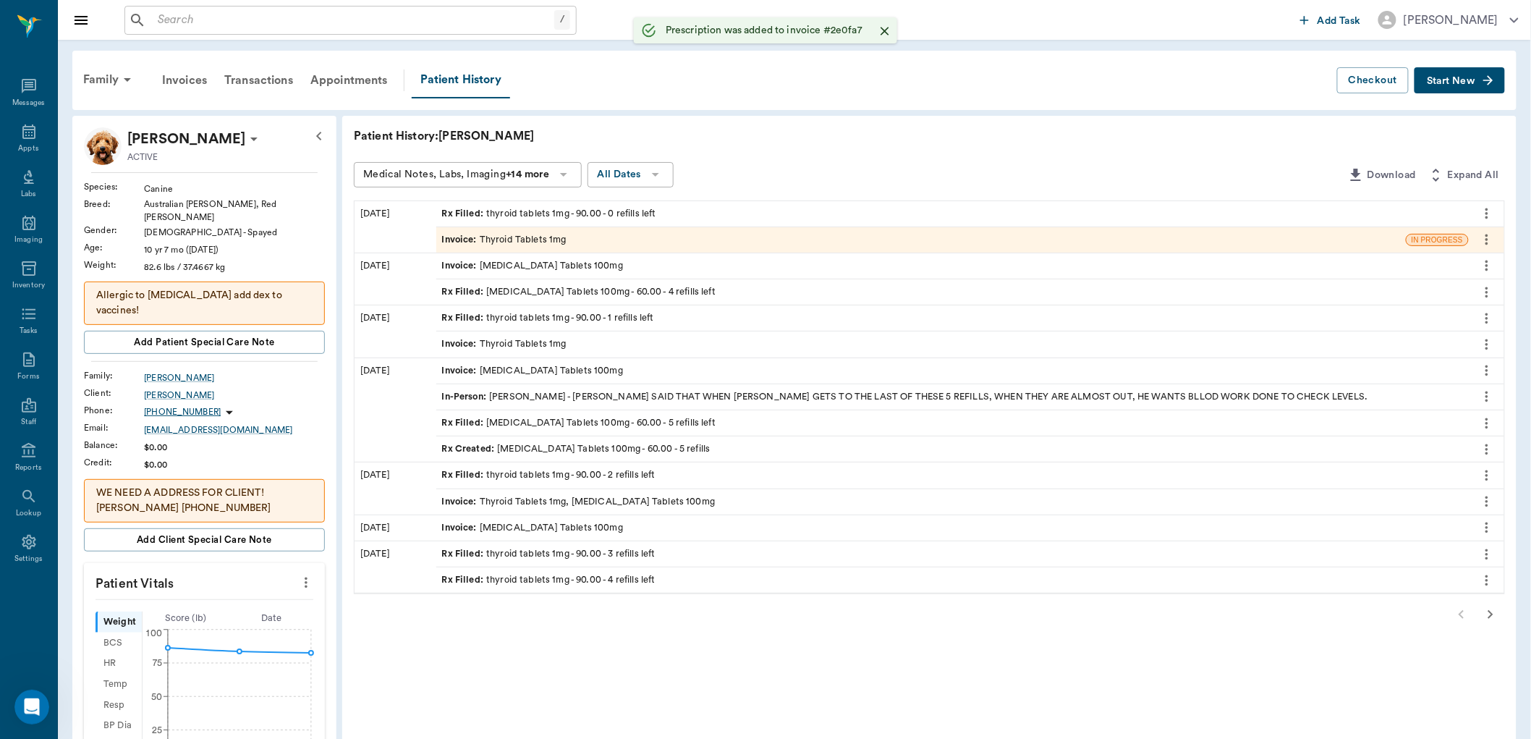
click at [532, 292] on div "Rx Filled : [MEDICAL_DATA] Tablets 100mg - 60.00 - 4 refills left" at bounding box center [578, 292] width 273 height 14
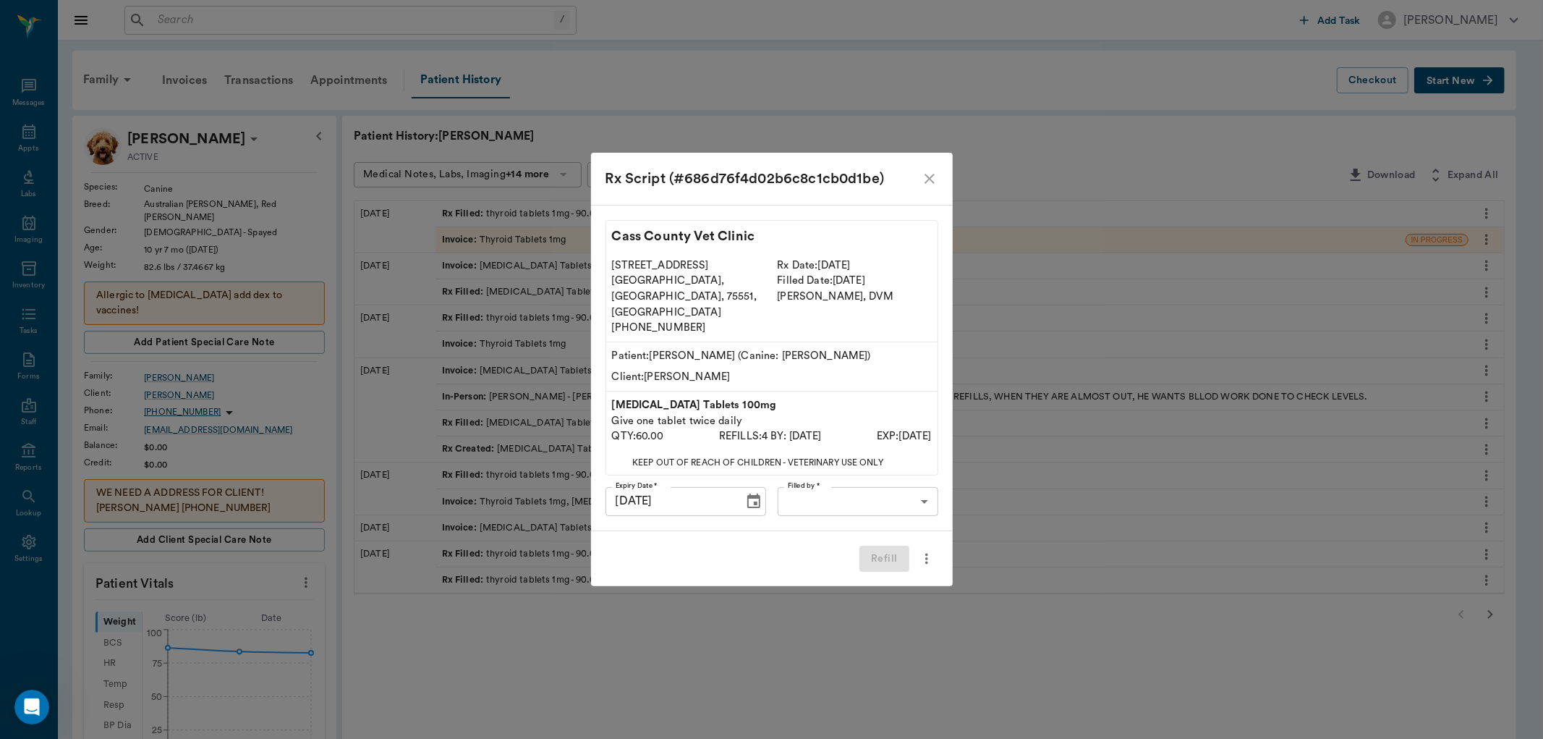
click at [828, 491] on body "/ ​ Add Task [PERSON_NAME] Nectar Messages Appts Labs Imaging Inventory Tasks F…" at bounding box center [771, 580] width 1543 height 1161
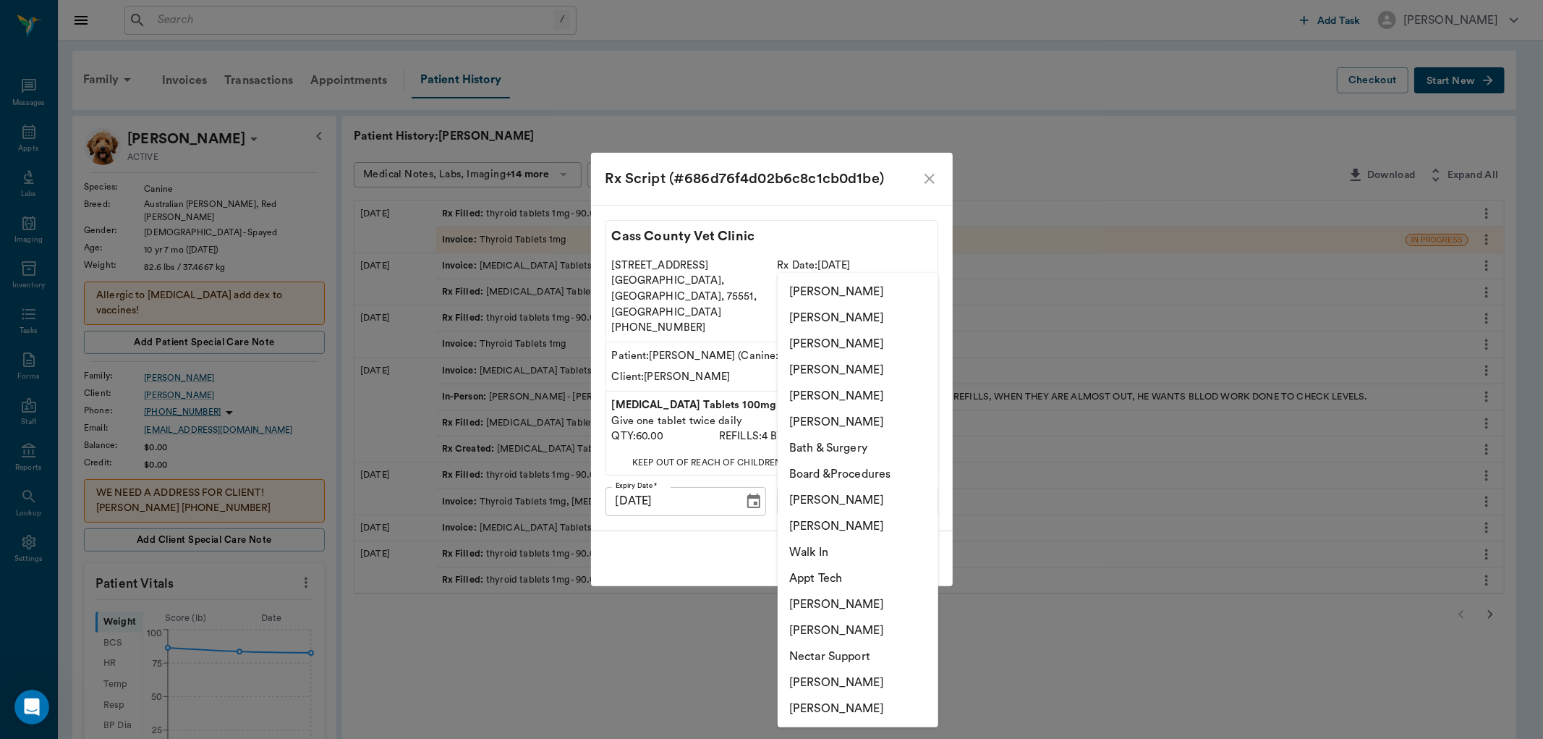
click at [833, 502] on li "[PERSON_NAME]" at bounding box center [858, 500] width 161 height 26
type input "63ec2ede52e12b0ba117d0d7"
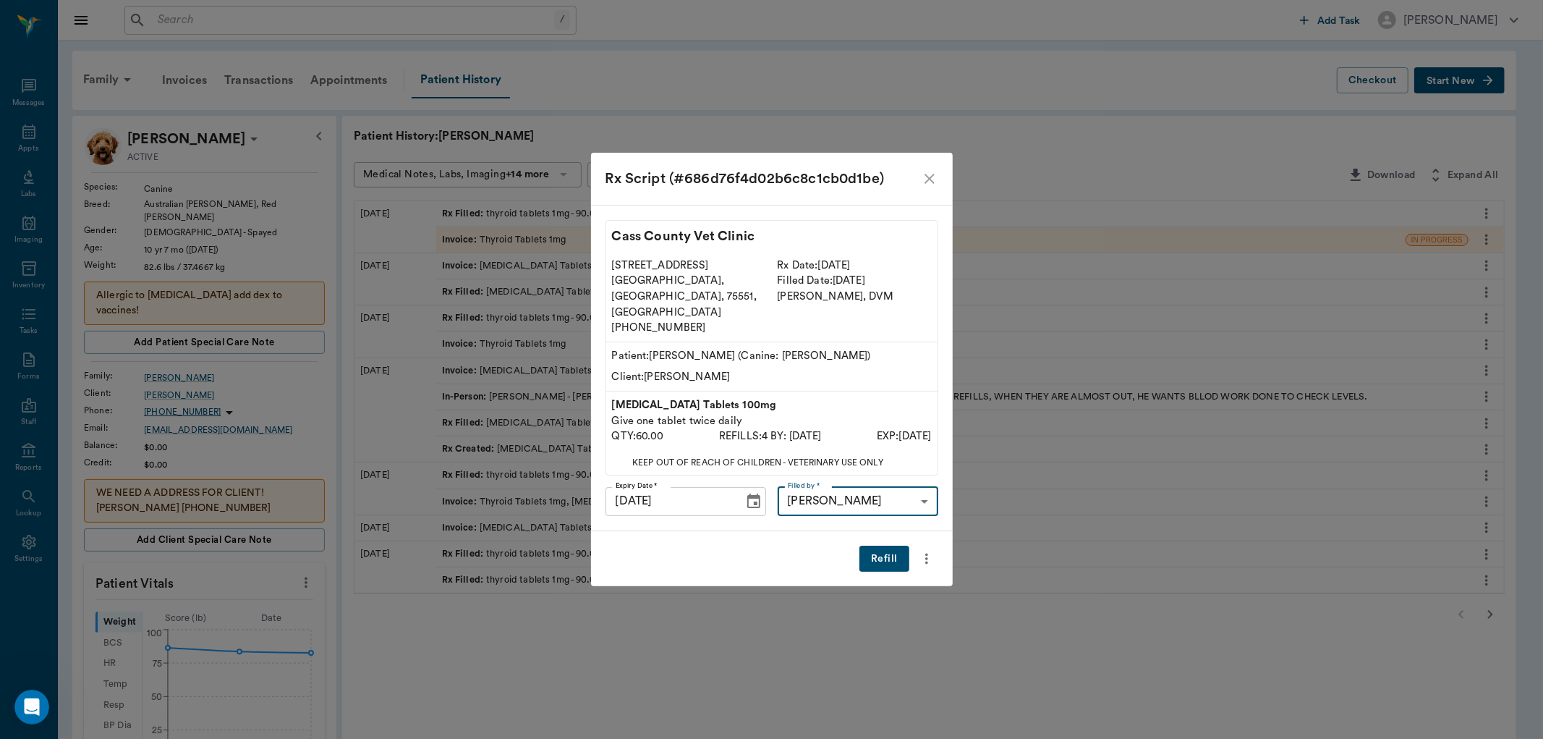
click at [892, 546] on button "Refill" at bounding box center [884, 559] width 49 height 27
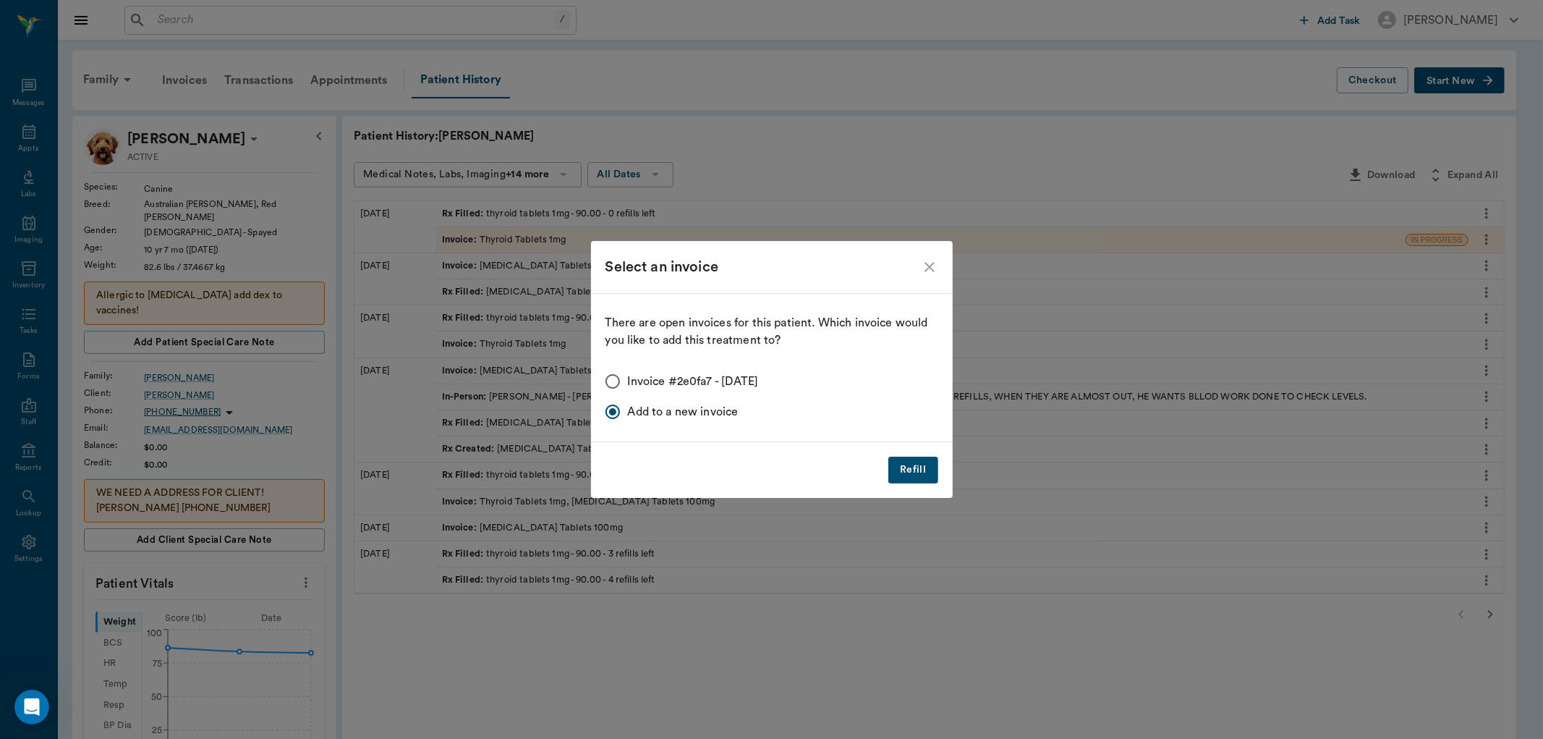
click at [612, 382] on input "Invoice #2e0fa7 - [DATE]" at bounding box center [613, 381] width 30 height 30
radio input "true"
click at [922, 472] on button "Refill" at bounding box center [912, 470] width 49 height 27
